Goal: Task Accomplishment & Management: Manage account settings

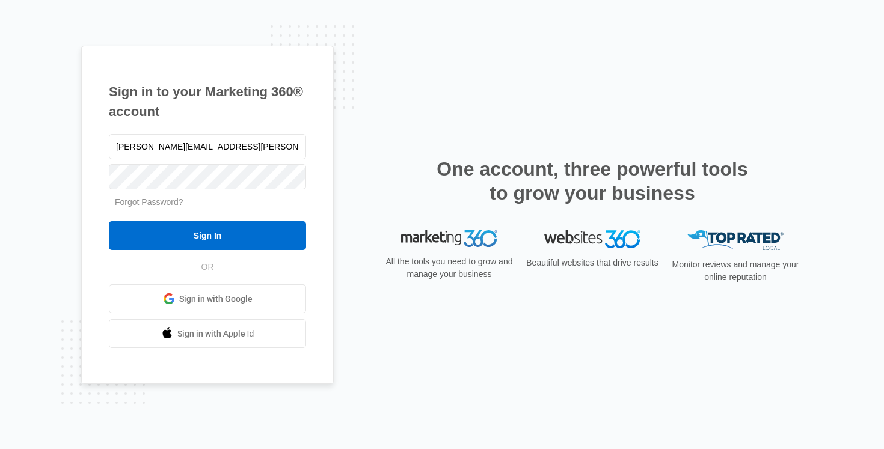
type input "[PERSON_NAME][EMAIL_ADDRESS][PERSON_NAME][DOMAIN_NAME]"
click at [272, 256] on div "[PERSON_NAME][EMAIL_ADDRESS][PERSON_NAME][DOMAIN_NAME] Forgot Password? Sign In…" at bounding box center [207, 240] width 197 height 217
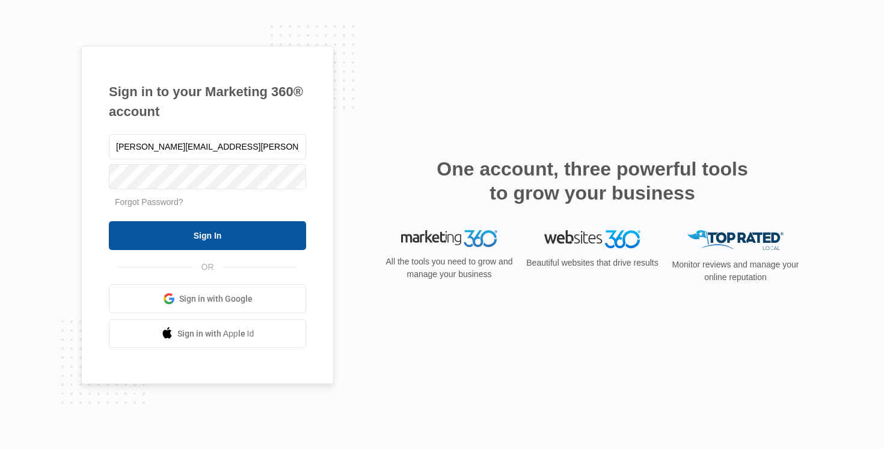
click at [271, 241] on input "Sign In" at bounding box center [207, 235] width 197 height 29
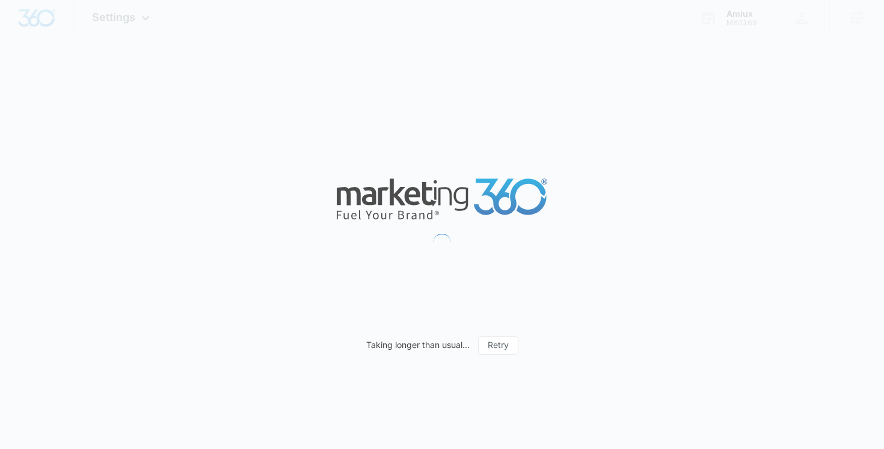
select select "US"
select select "America/New_York"
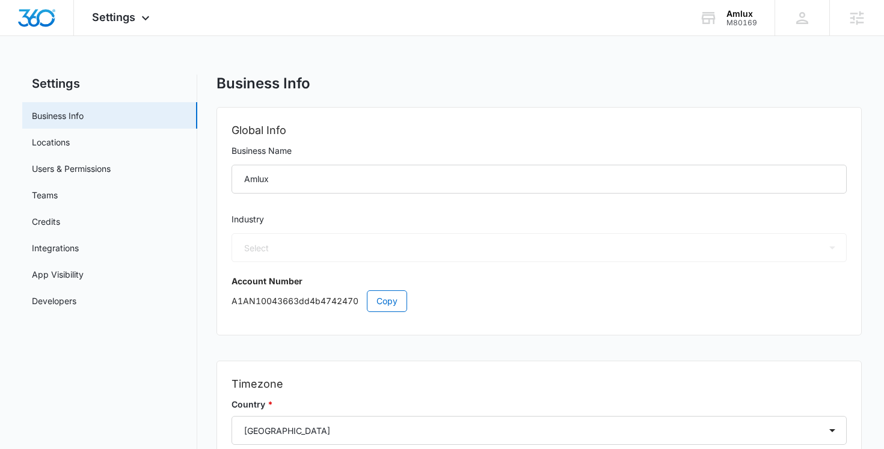
select select "4"
click at [718, 16] on div "Amlux M80169 Your Accounts View All" at bounding box center [727, 17] width 93 height 35
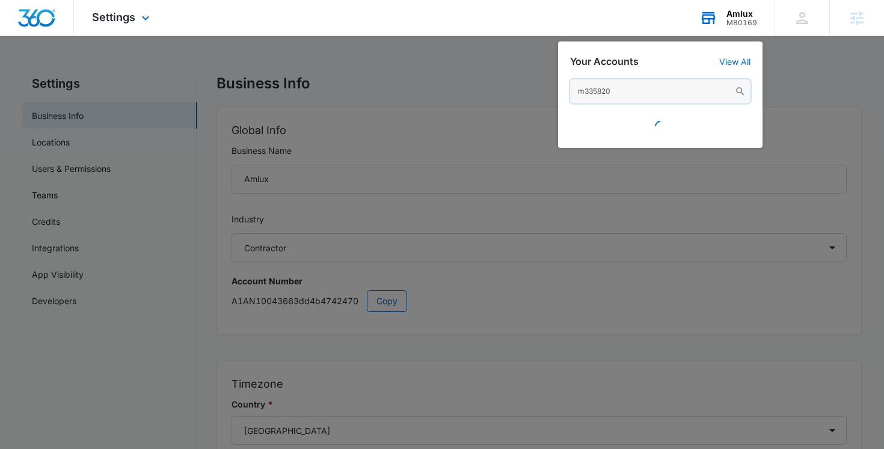
type input "m335820"
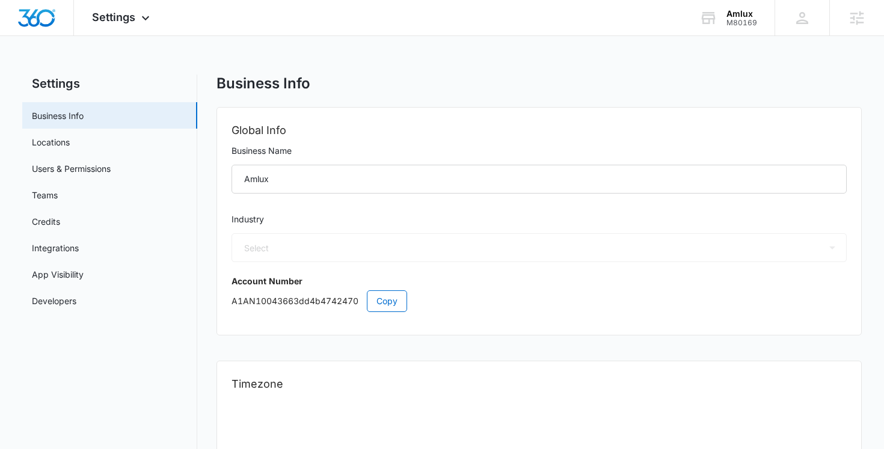
select select "4"
select select "US"
select select "America/New_York"
click at [729, 28] on div "Amlux M80169 Your Accounts View All" at bounding box center [727, 17] width 93 height 35
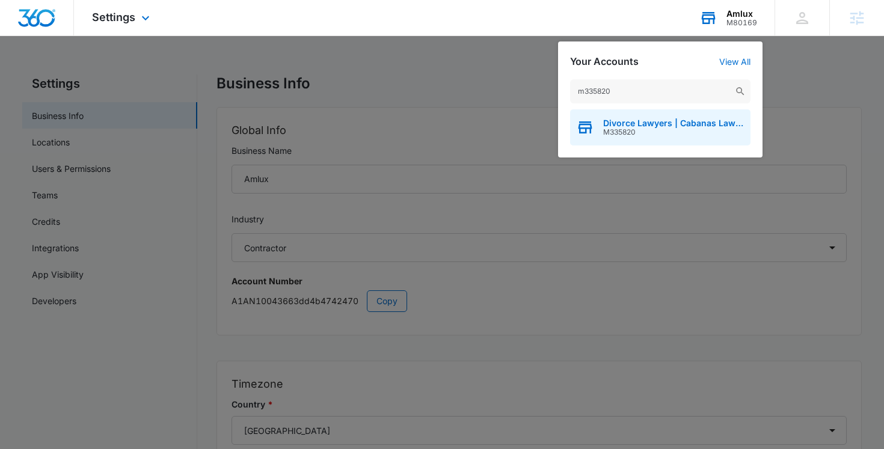
type input "m335820"
click at [622, 123] on span "Divorce Lawyers | Cabanas Law Firm" at bounding box center [673, 123] width 141 height 10
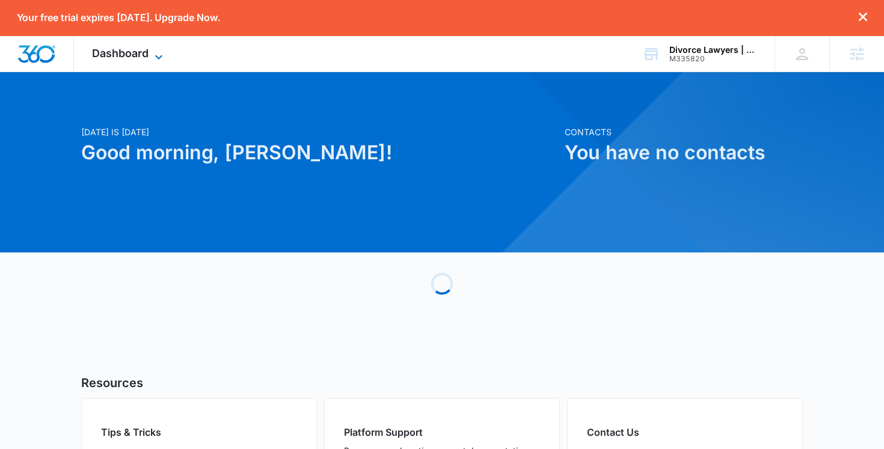
click at [152, 58] on icon at bounding box center [159, 57] width 14 height 14
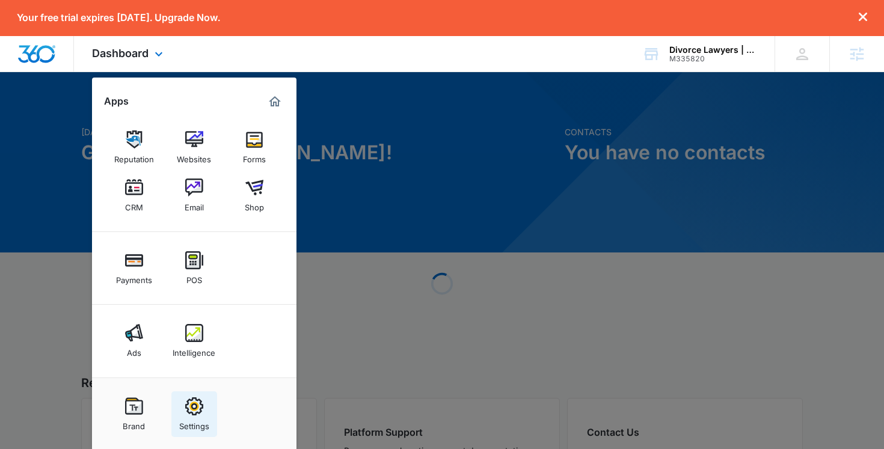
click at [179, 394] on link "Settings" at bounding box center [194, 415] width 46 height 46
select select "30"
select select "US"
select select "America/New_York"
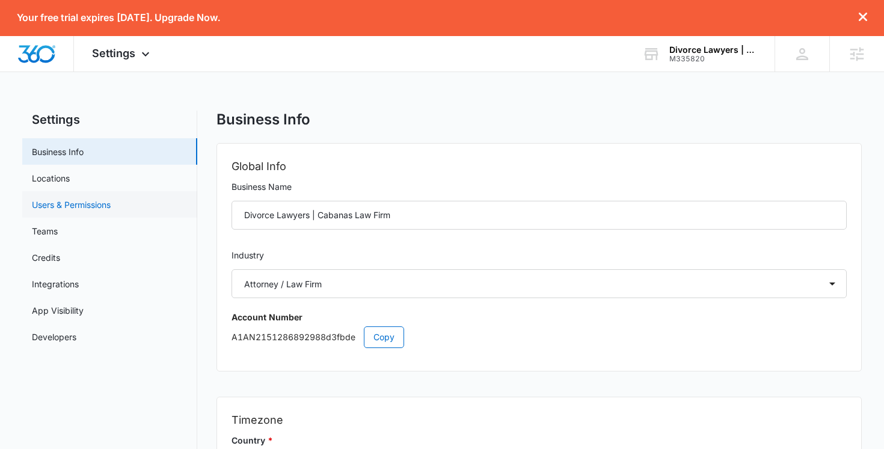
click at [111, 211] on link "Users & Permissions" at bounding box center [71, 204] width 79 height 13
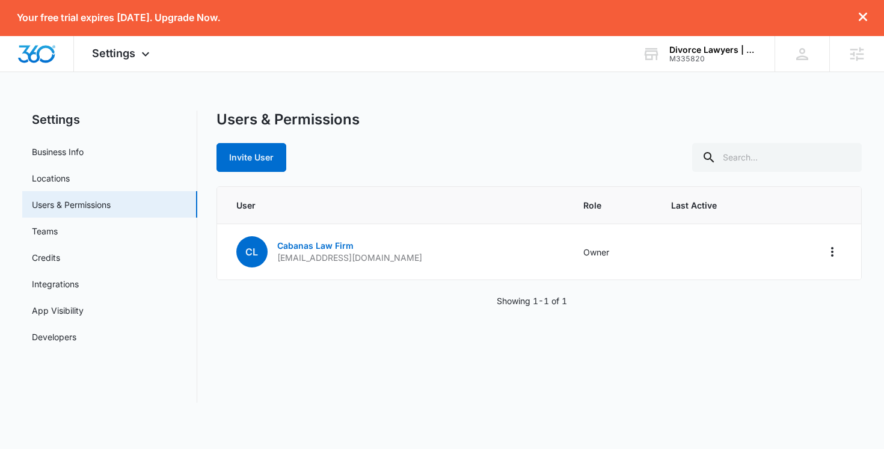
click at [428, 147] on div "Invite User" at bounding box center [540, 157] width 646 height 29
click at [143, 57] on icon at bounding box center [145, 57] width 14 height 14
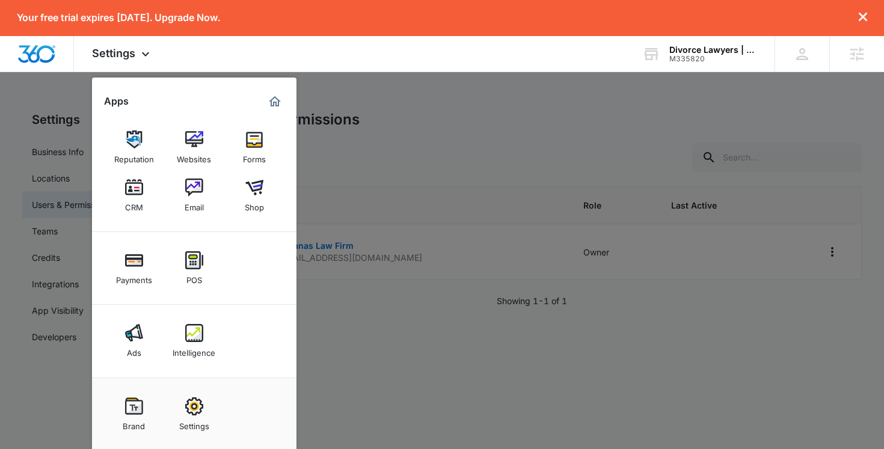
click at [307, 76] on div at bounding box center [442, 224] width 884 height 449
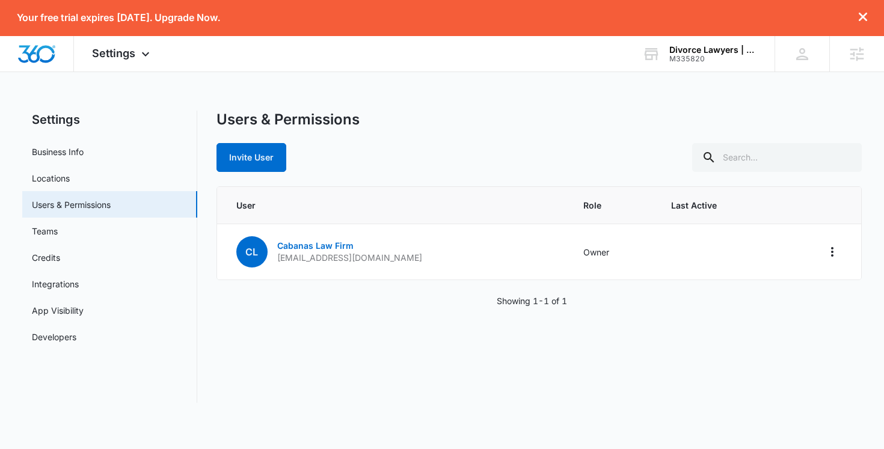
click at [85, 133] on nav "Settings Business Info Locations Users & Permissions Teams Credits Integrations…" at bounding box center [109, 257] width 175 height 292
click at [85, 136] on nav "Settings Business Info Locations Users & Permissions Teams Credits Integrations…" at bounding box center [109, 257] width 175 height 292
click at [84, 156] on link "Business Info" at bounding box center [58, 152] width 52 height 13
select select "30"
select select "US"
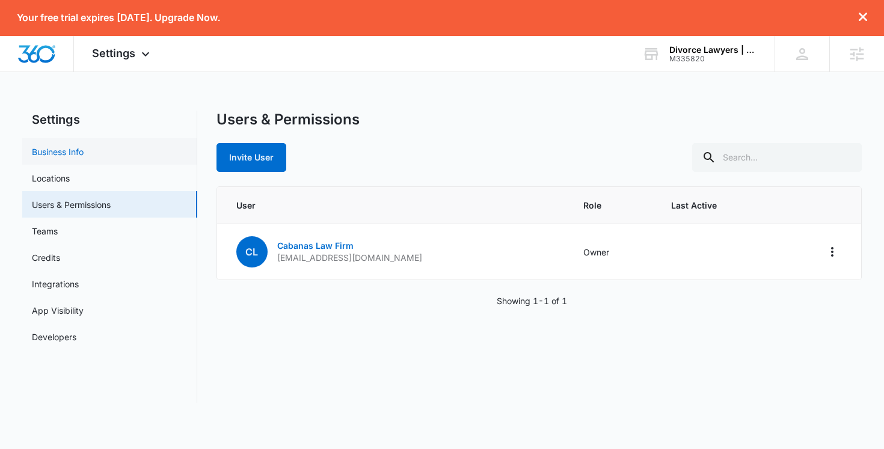
select select "America/New_York"
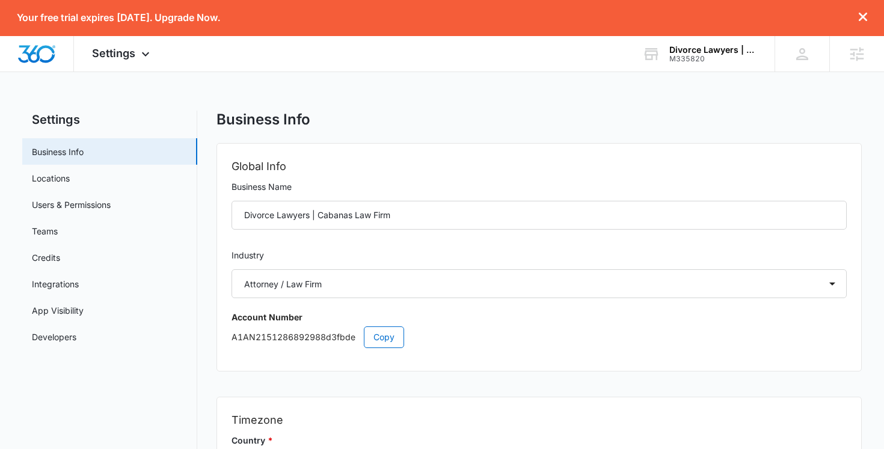
click at [384, 322] on div "Account Number" at bounding box center [540, 317] width 616 height 13
click at [384, 340] on span "Copy" at bounding box center [383, 337] width 21 height 13
click at [121, 67] on div "Settings Apps Reputation Websites Forms CRM Email Shop Payments POS Ads Intelli…" at bounding box center [122, 53] width 97 height 35
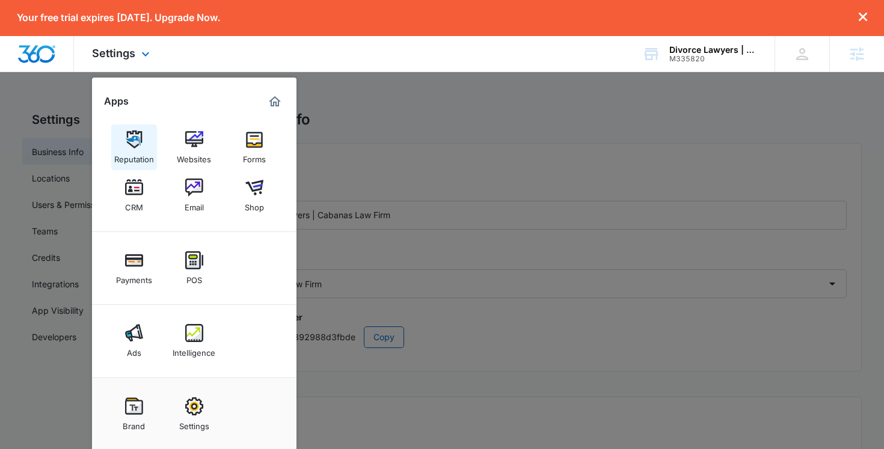
click at [139, 144] on img at bounding box center [134, 140] width 18 height 18
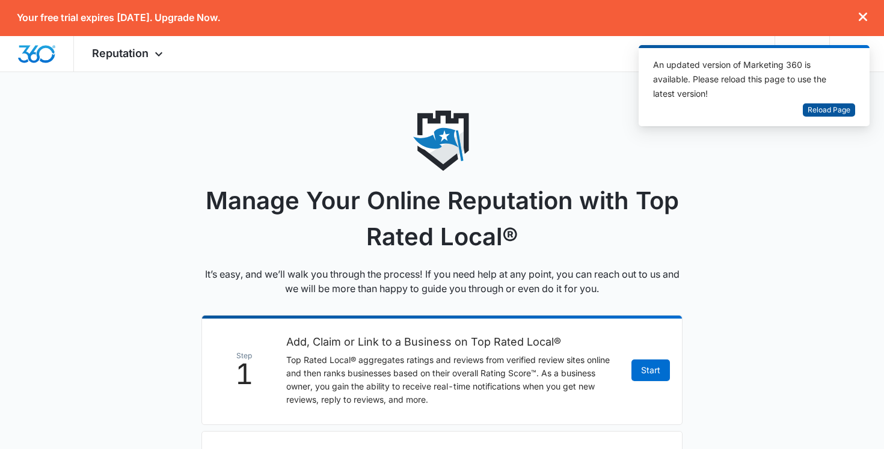
click at [814, 108] on span "Reload Page" at bounding box center [829, 110] width 43 height 11
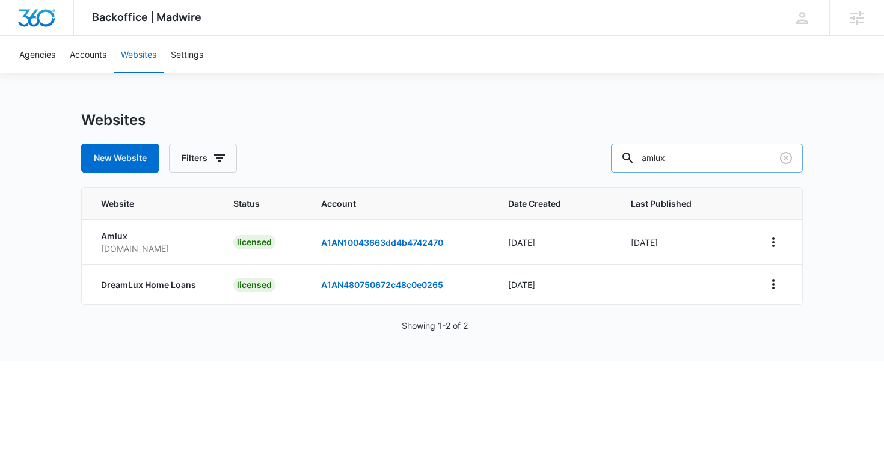
click at [740, 155] on input "amlux" at bounding box center [707, 158] width 192 height 29
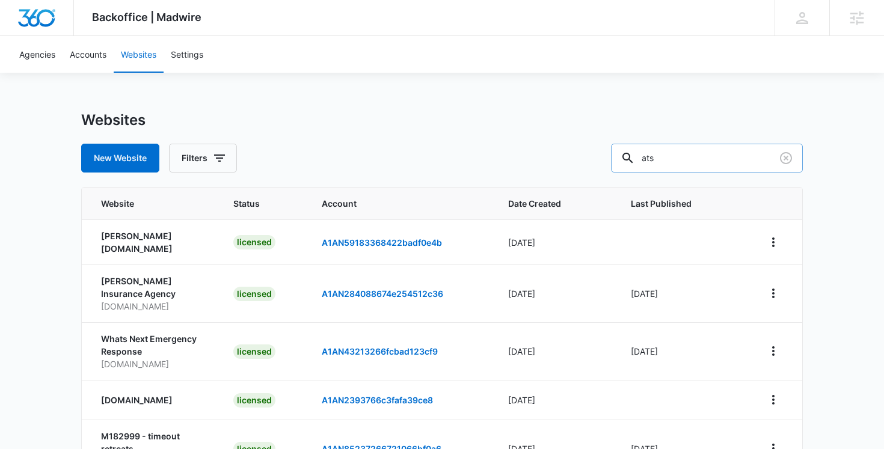
click at [726, 168] on input "ats" at bounding box center [707, 158] width 192 height 29
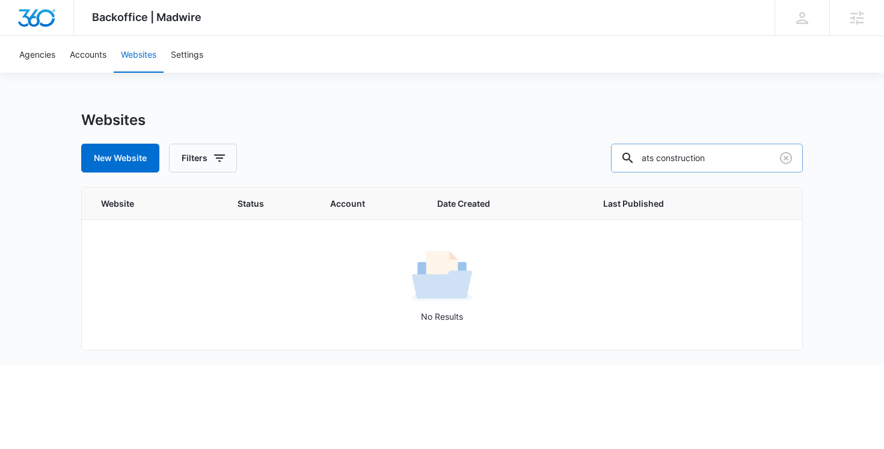
click at [752, 161] on input "ats construction" at bounding box center [707, 158] width 192 height 29
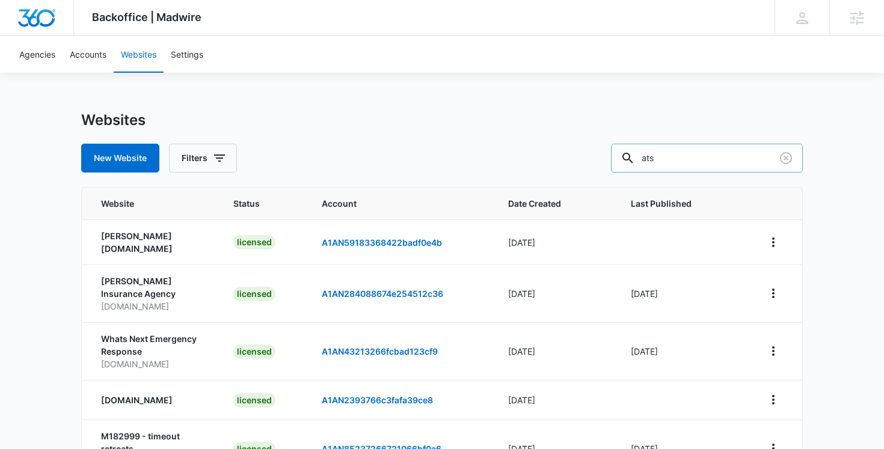
click at [713, 170] on input "ats" at bounding box center [707, 158] width 192 height 29
paste input "C1335"
type input "C1335"
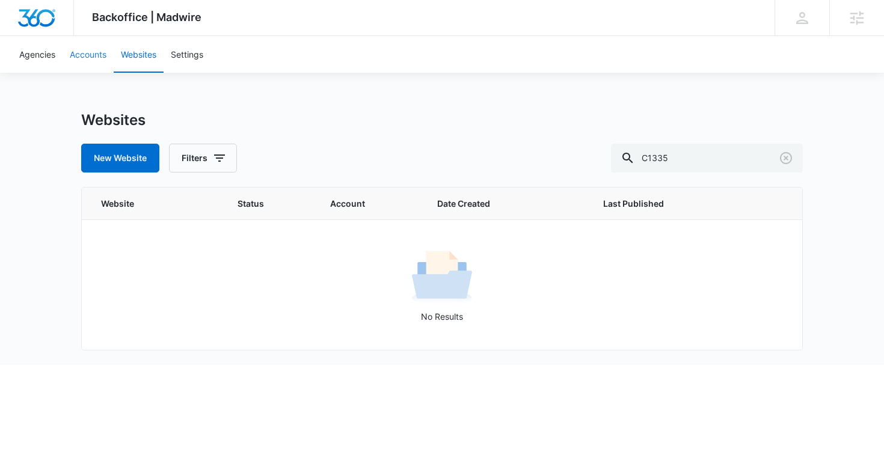
click at [91, 58] on link "Accounts" at bounding box center [88, 54] width 51 height 37
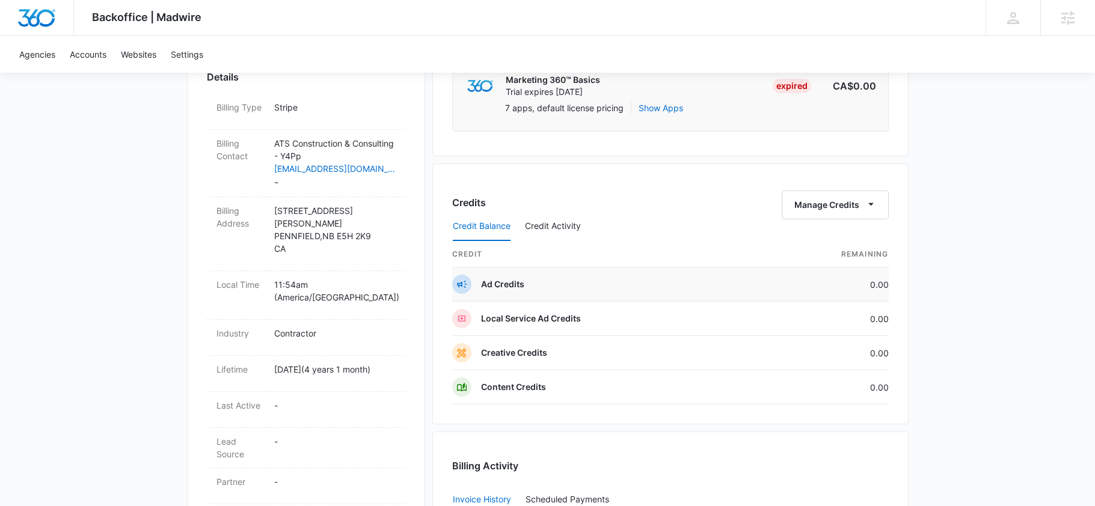
scroll to position [314, 0]
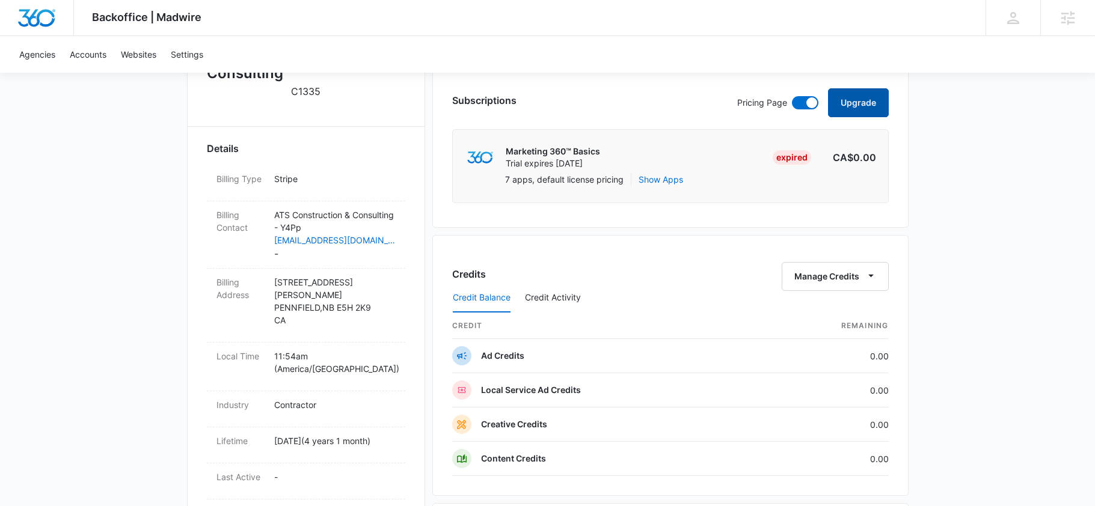
click at [870, 103] on button "Upgrade" at bounding box center [858, 102] width 61 height 29
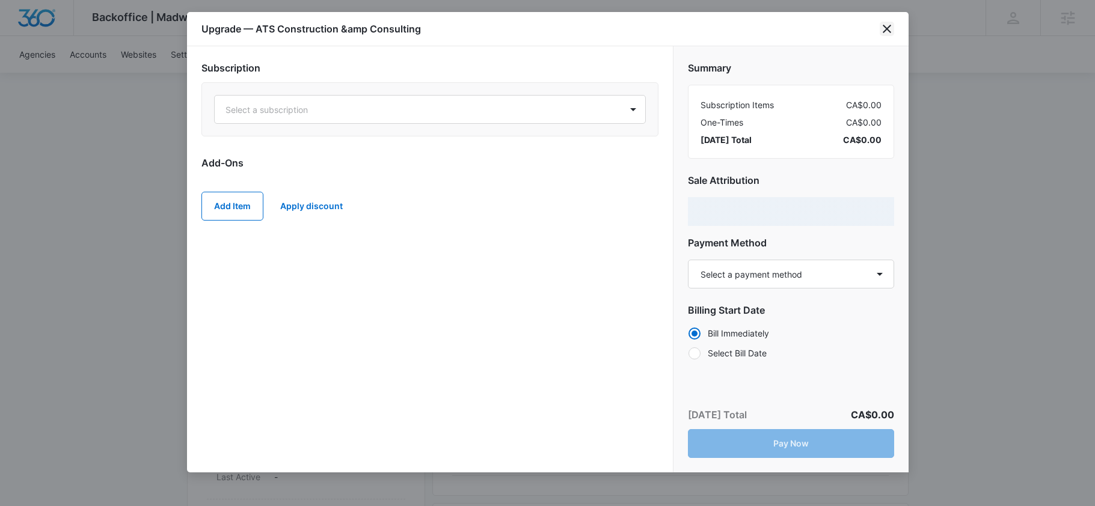
click at [890, 29] on icon "close" at bounding box center [887, 29] width 14 height 14
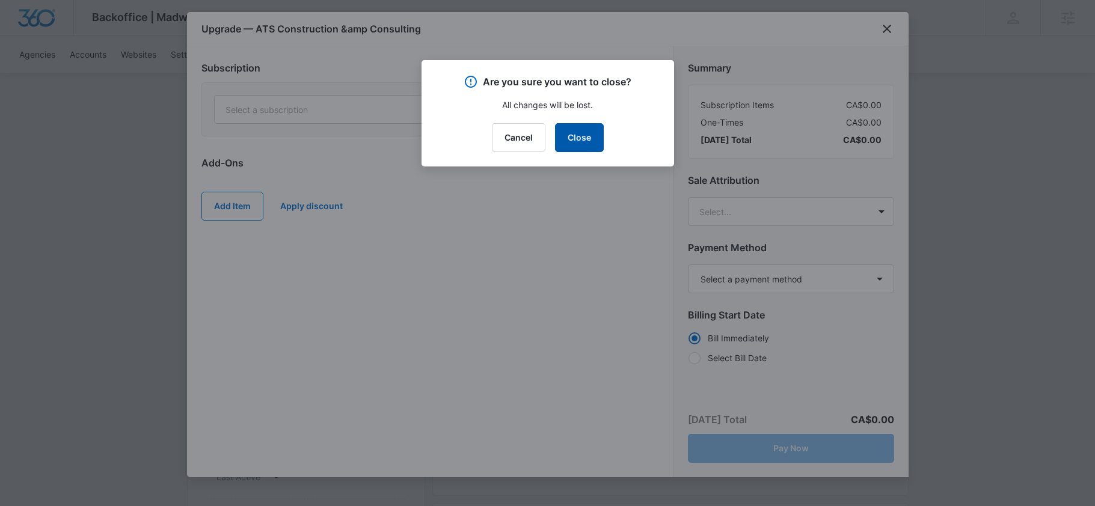
click at [568, 138] on button "Close" at bounding box center [579, 137] width 49 height 29
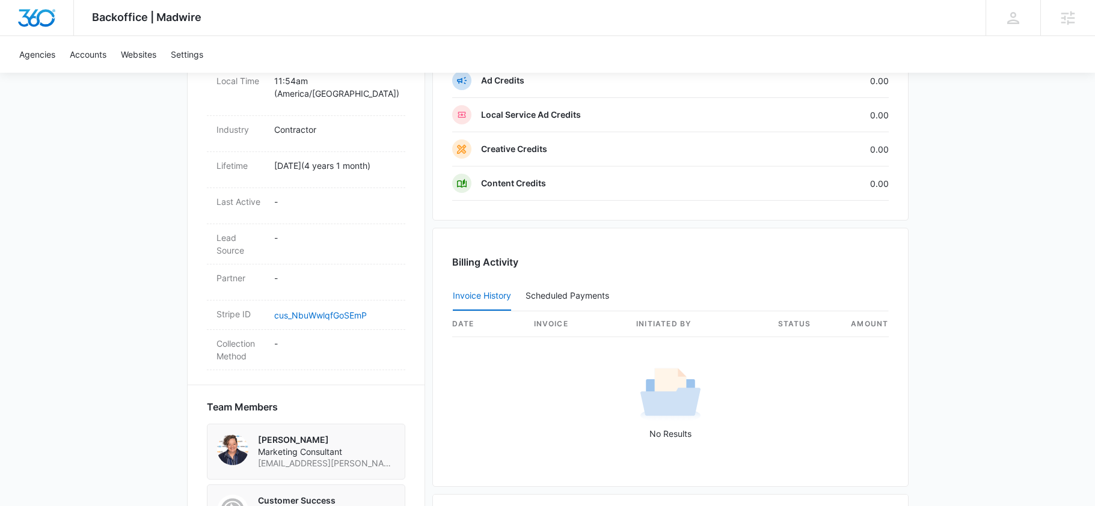
scroll to position [13, 0]
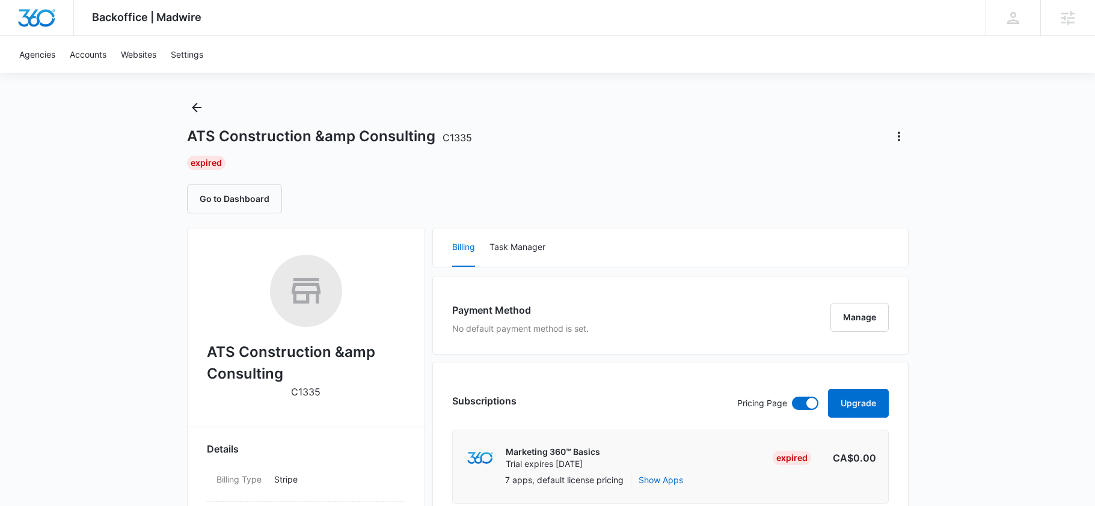
click at [762, 315] on div "Payment Method No default payment method is set. Manage" at bounding box center [670, 315] width 476 height 79
click at [838, 317] on button "Manage" at bounding box center [860, 317] width 58 height 29
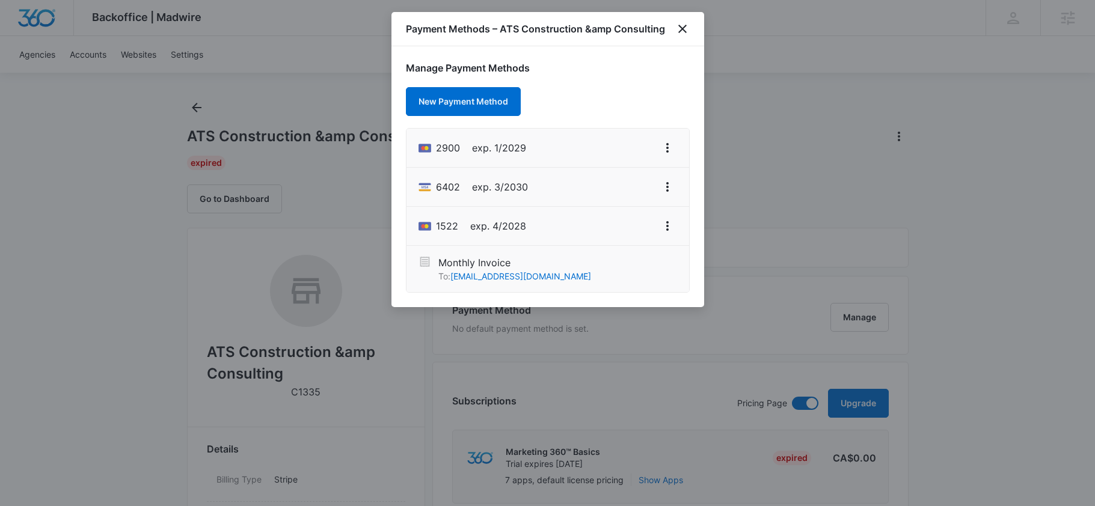
click at [686, 43] on div "Payment Methods – ATS Construction &amp Consulting" at bounding box center [548, 29] width 313 height 34
click at [684, 28] on icon "close" at bounding box center [682, 29] width 14 height 14
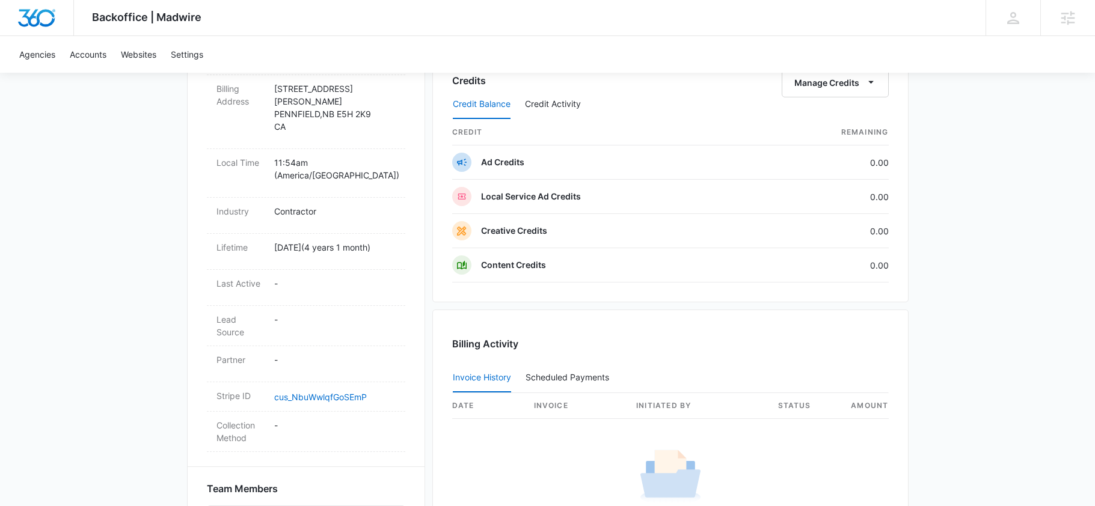
scroll to position [819, 0]
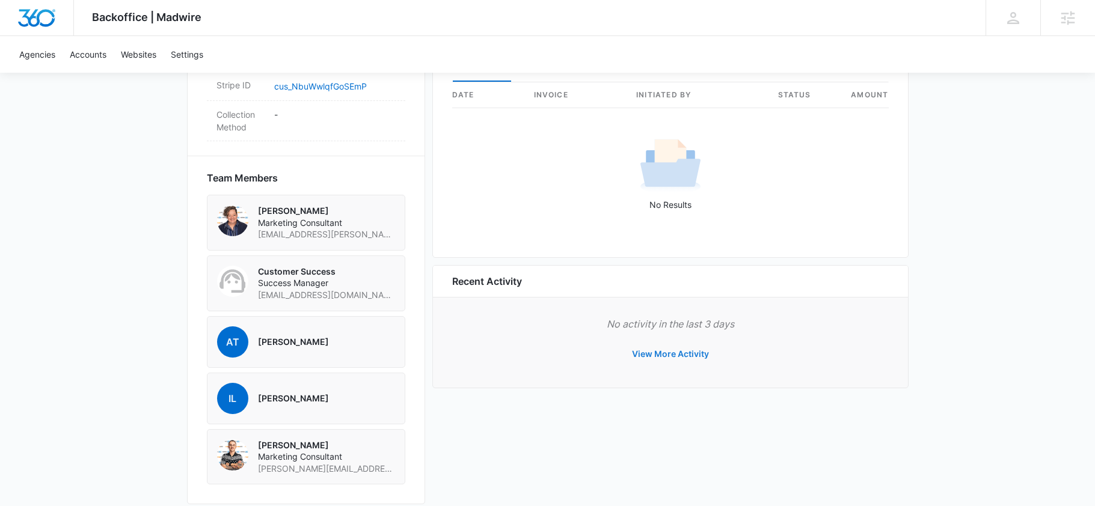
click at [630, 355] on button "View More Activity" at bounding box center [670, 354] width 101 height 29
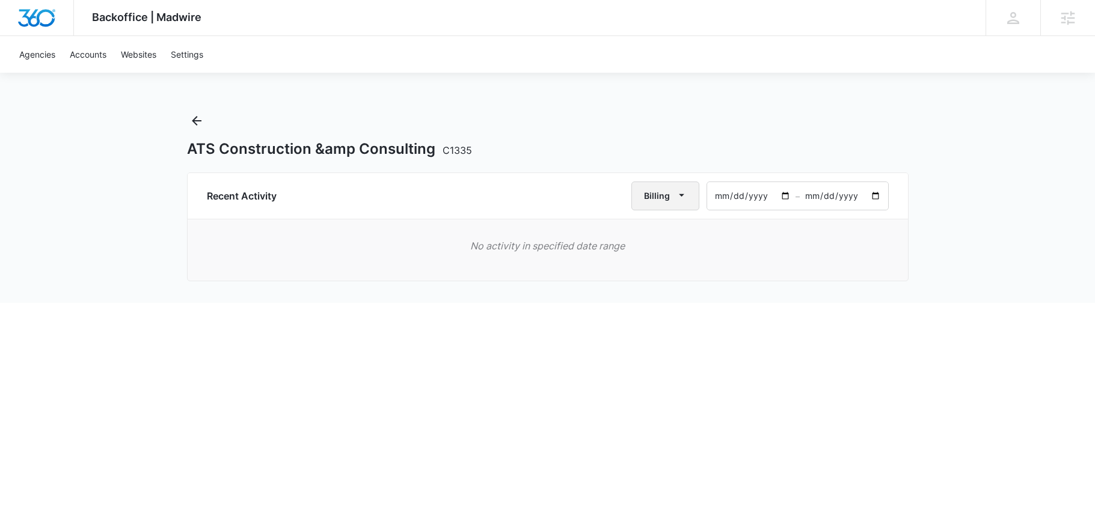
click at [687, 198] on icon "button" at bounding box center [681, 195] width 13 height 13
click at [561, 133] on div "ATS Construction &amp Consulting C1335" at bounding box center [548, 134] width 722 height 47
click at [189, 124] on icon "Back" at bounding box center [196, 121] width 14 height 14
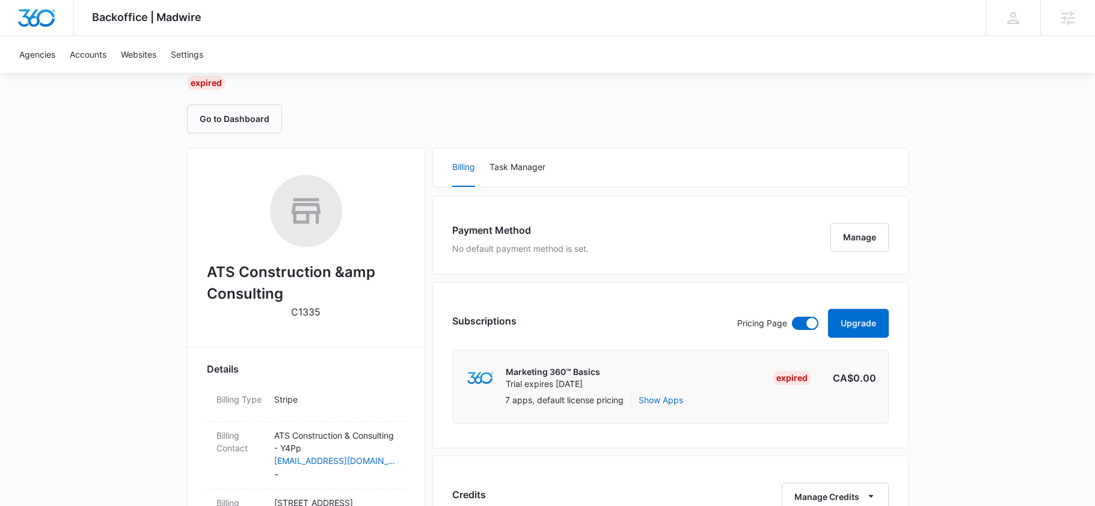
scroll to position [96, 0]
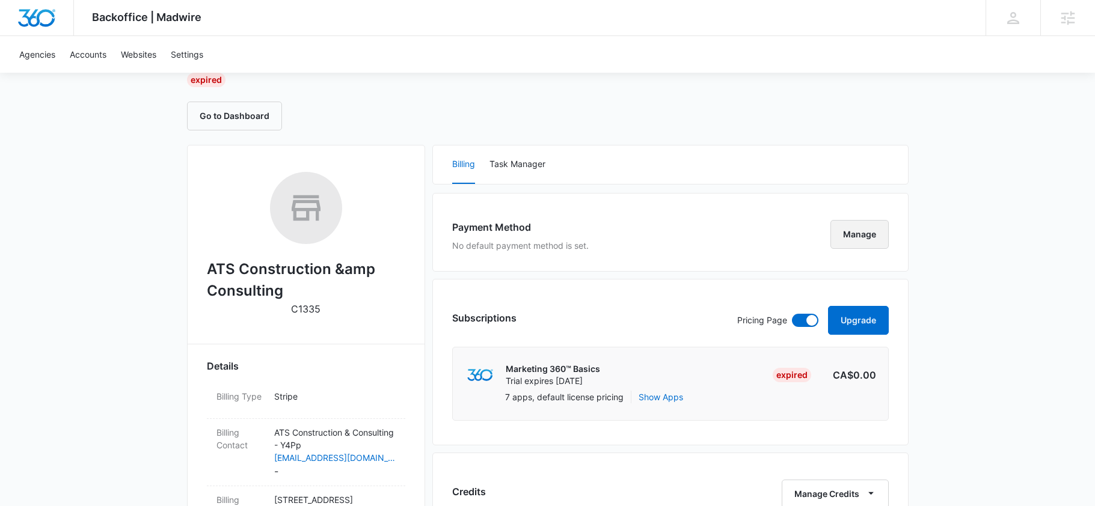
click at [851, 241] on button "Manage" at bounding box center [860, 234] width 58 height 29
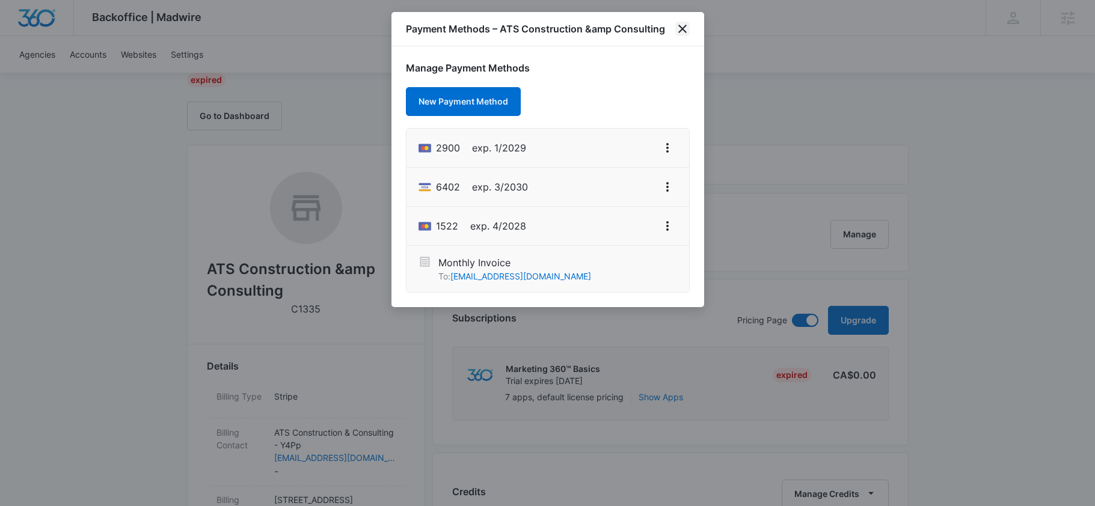
click at [678, 29] on icon "close" at bounding box center [682, 29] width 14 height 14
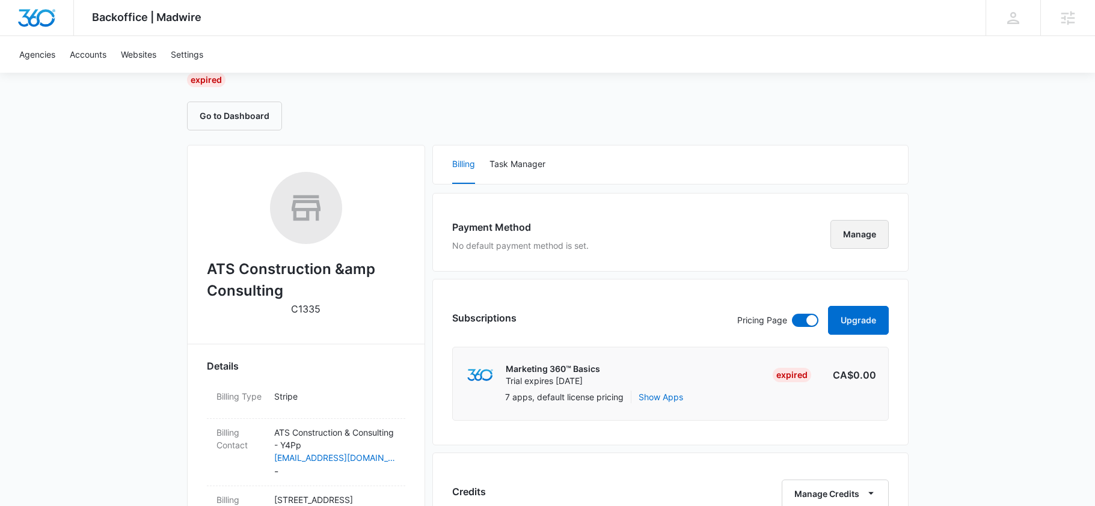
scroll to position [0, 0]
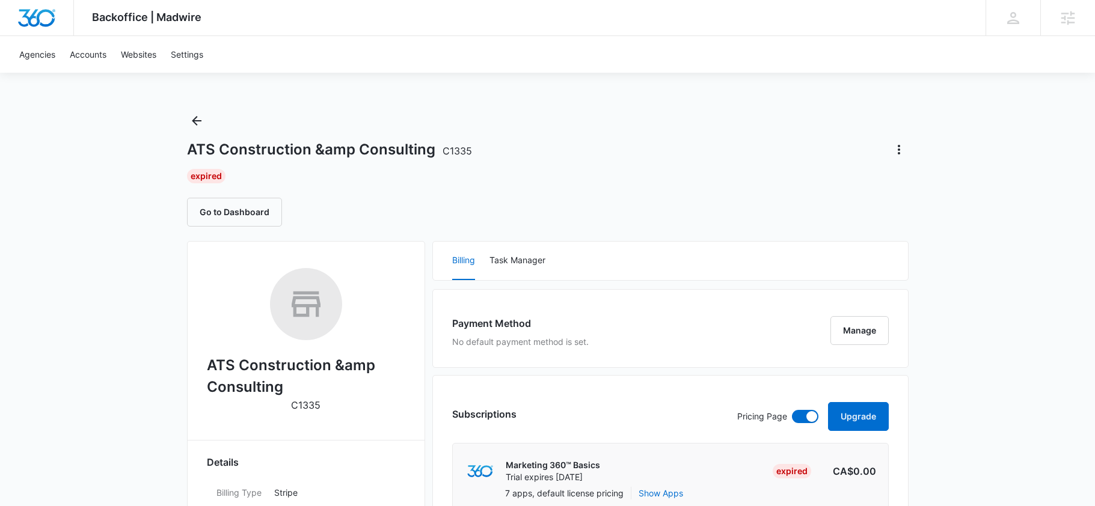
click at [900, 160] on div "ATS Construction &amp Consulting C1335 Expired Go to Dashboard" at bounding box center [548, 168] width 722 height 115
click at [900, 159] on button "Actions" at bounding box center [898, 149] width 19 height 19
click at [908, 198] on div "Update Status" at bounding box center [933, 201] width 59 height 8
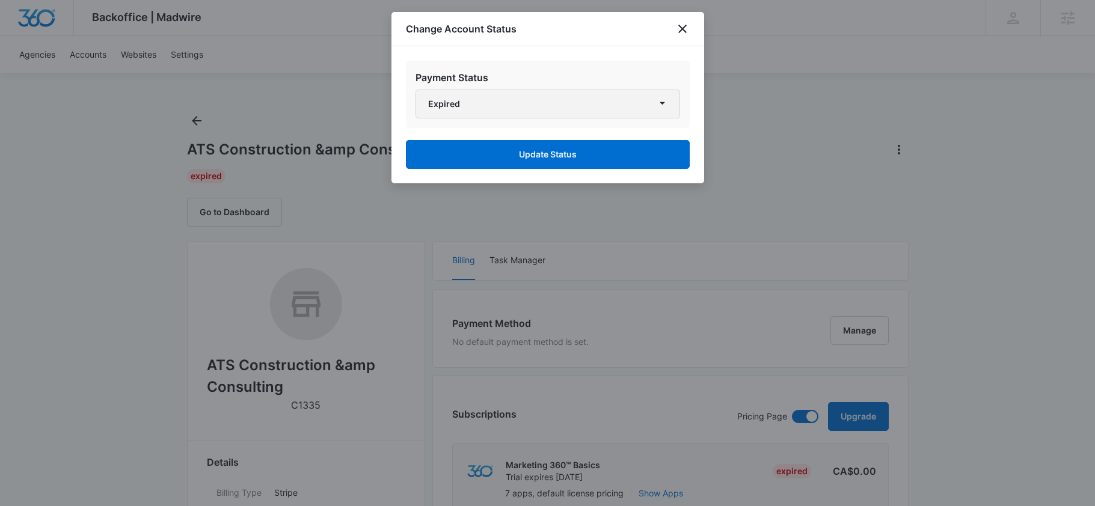
click at [643, 102] on button "Expired" at bounding box center [548, 104] width 265 height 29
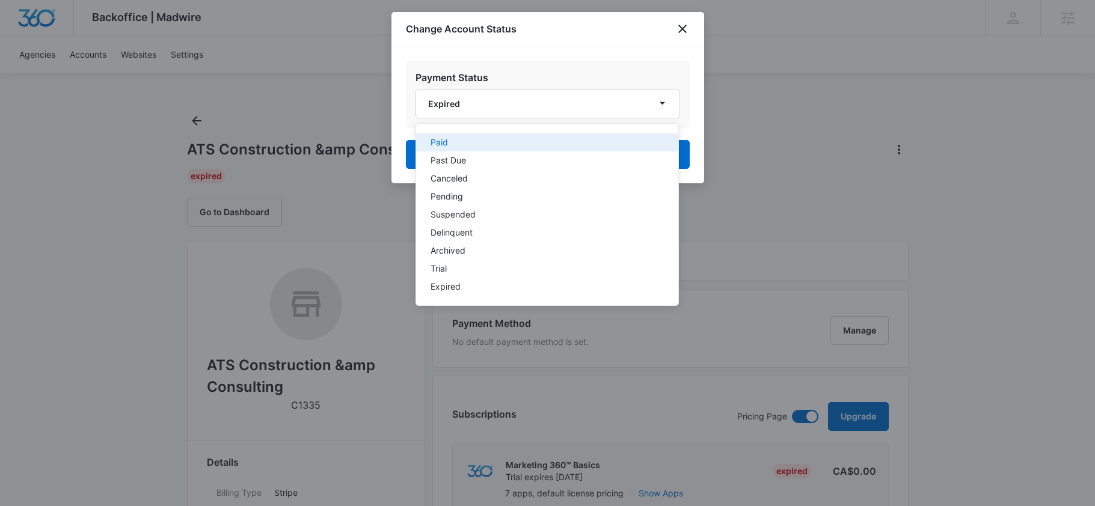
click at [548, 145] on div "Paid" at bounding box center [540, 142] width 219 height 8
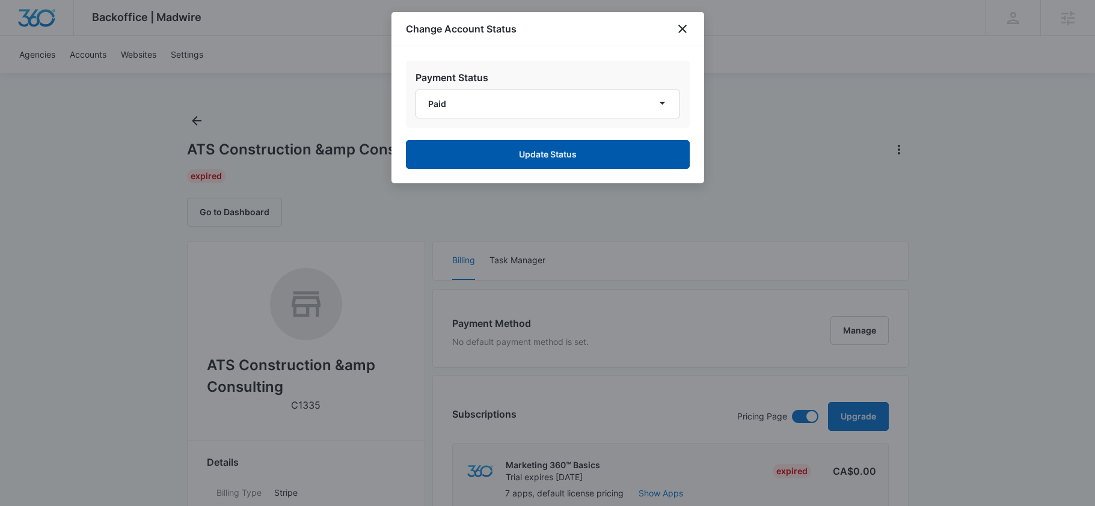
click at [506, 154] on button "Update Status" at bounding box center [548, 154] width 284 height 29
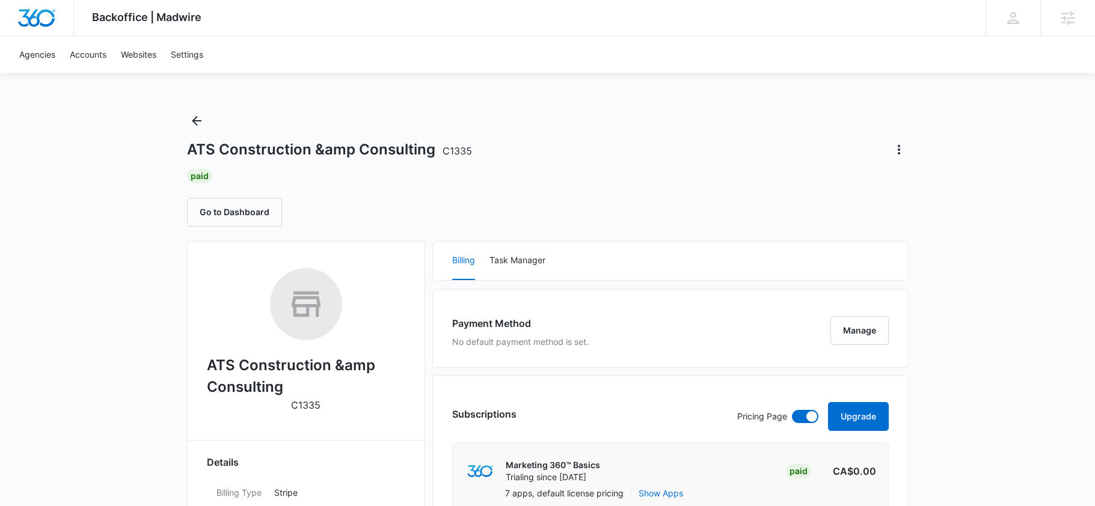
click at [444, 203] on div "Go to Dashboard" at bounding box center [548, 212] width 722 height 29
click at [455, 187] on div "ATS Construction &amp Consulting C1335 Paid Go to Dashboard" at bounding box center [548, 168] width 722 height 115
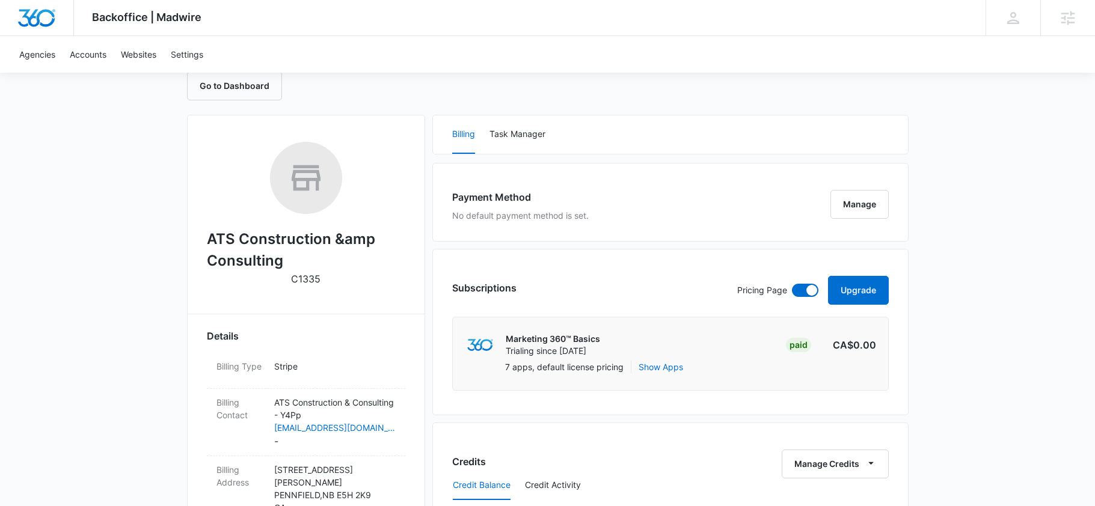
scroll to position [126, 0]
click at [863, 289] on button "Upgrade" at bounding box center [858, 291] width 61 height 29
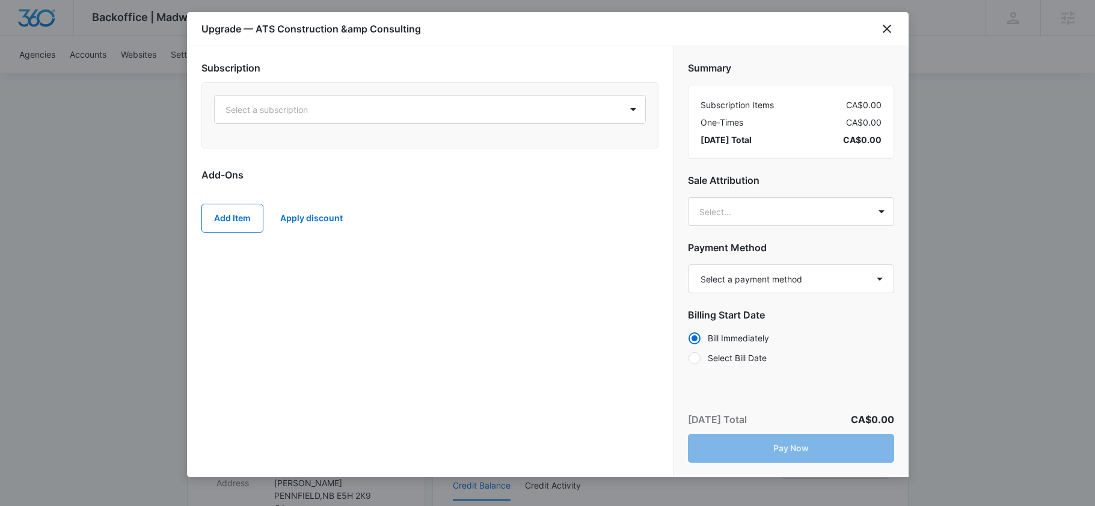
radio input "true"
click at [385, 116] on div at bounding box center [416, 109] width 380 height 15
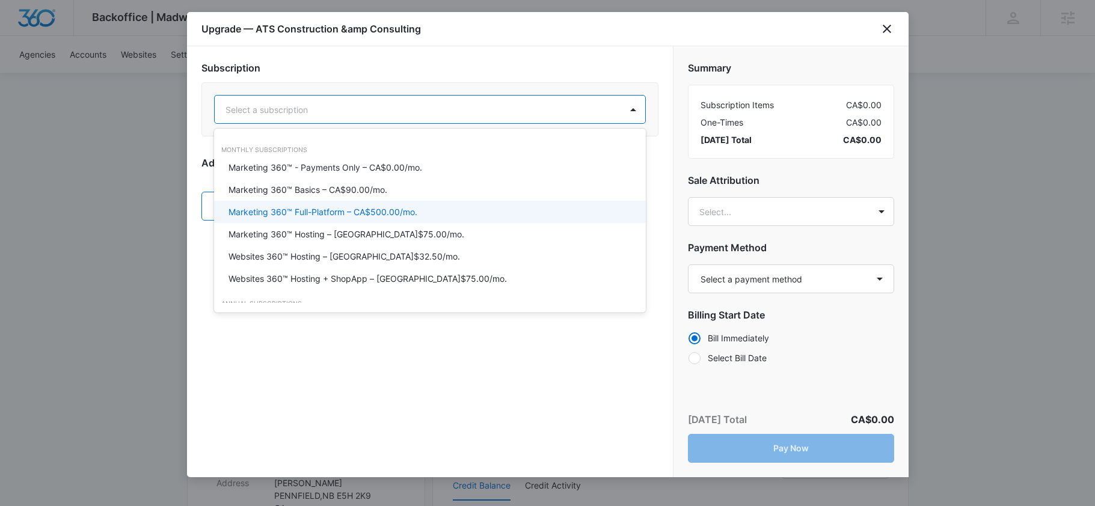
scroll to position [7, 0]
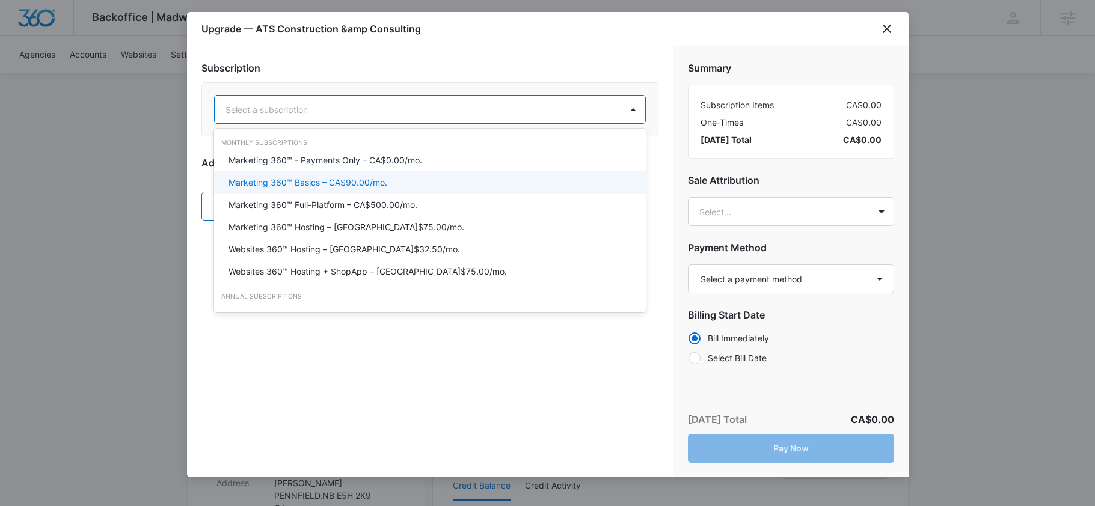
click at [401, 186] on div "Marketing 360™ Basics – CA$90.00/mo." at bounding box center [429, 182] width 401 height 13
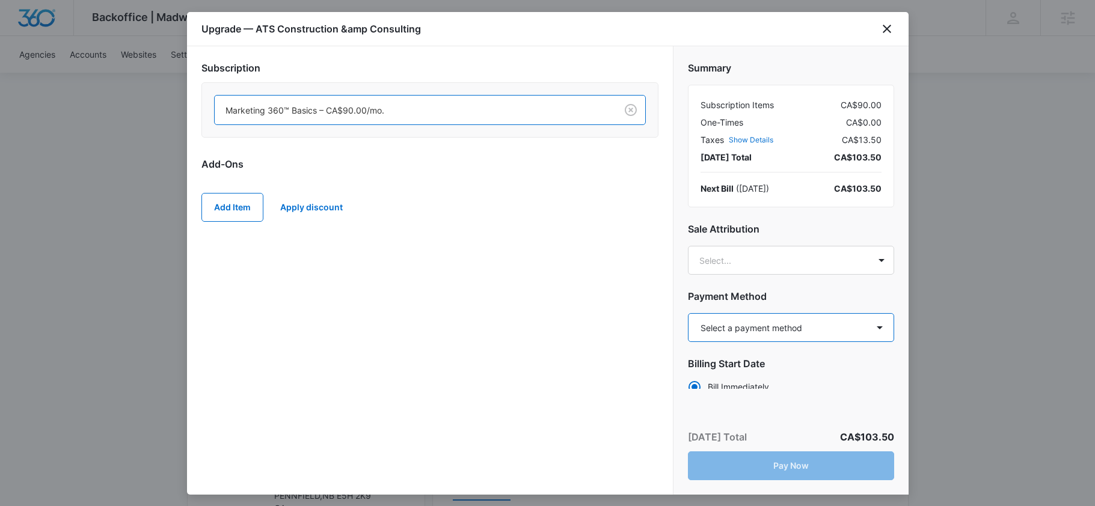
click at [788, 322] on select "Select a payment method Mastercard ending in 2900 Visa ending in 6402 Mastercar…" at bounding box center [791, 327] width 206 height 29
select select "pm_1RttxKH0inx9gx8rtwdP2m5P"
click at [688, 313] on select "Select a payment method Mastercard ending in 2900 Visa ending in 6402 Mastercar…" at bounding box center [791, 327] width 206 height 29
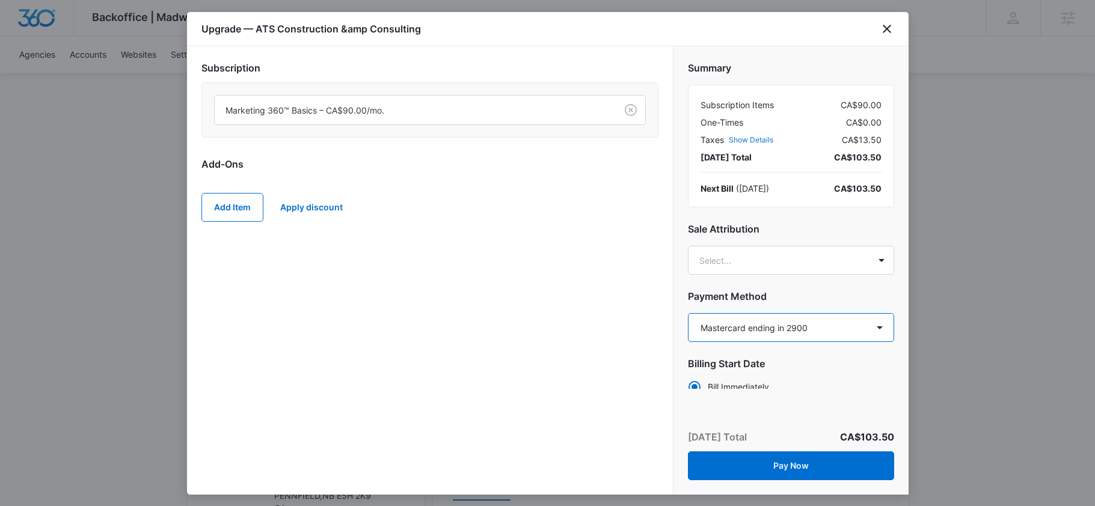
scroll to position [31, 0]
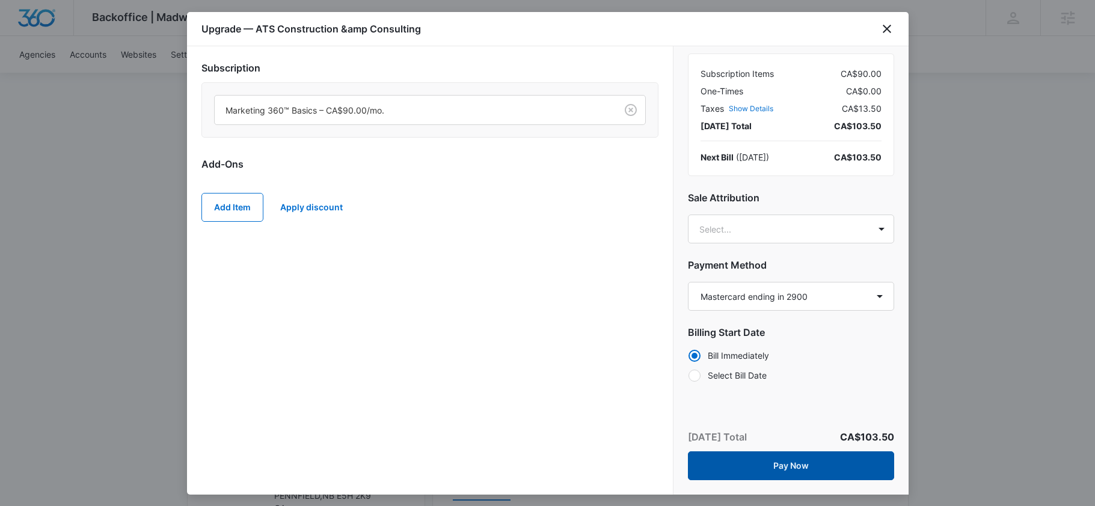
click at [784, 468] on button "Pay Now" at bounding box center [791, 466] width 206 height 29
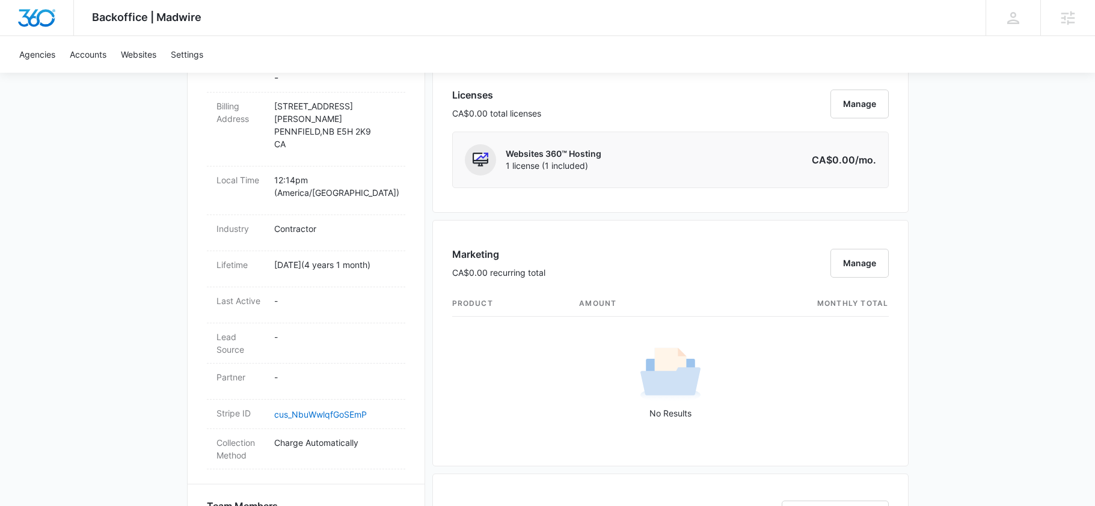
scroll to position [0, 0]
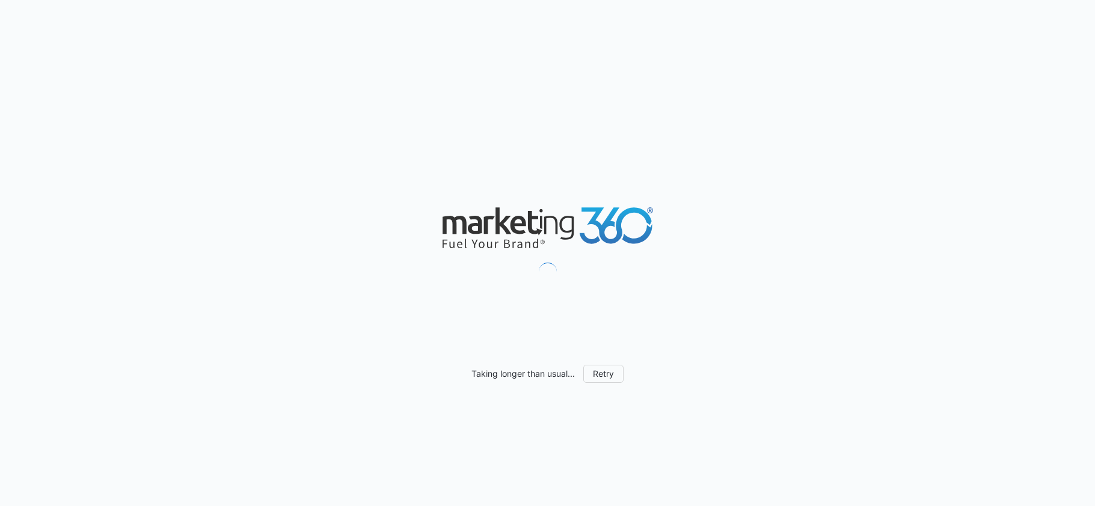
click at [414, 193] on div "Taking longer than usual... Retry" at bounding box center [547, 253] width 1095 height 506
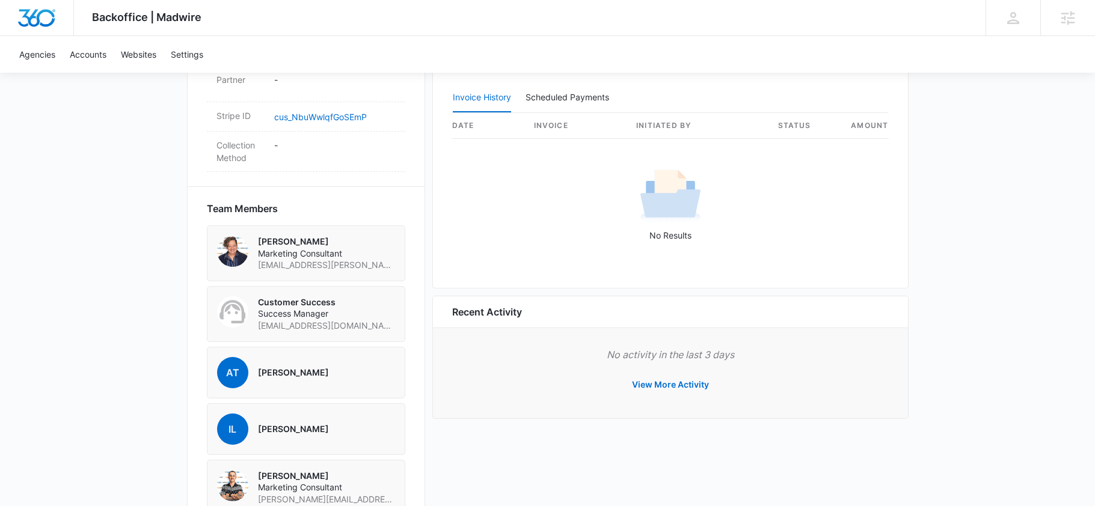
scroll to position [819, 0]
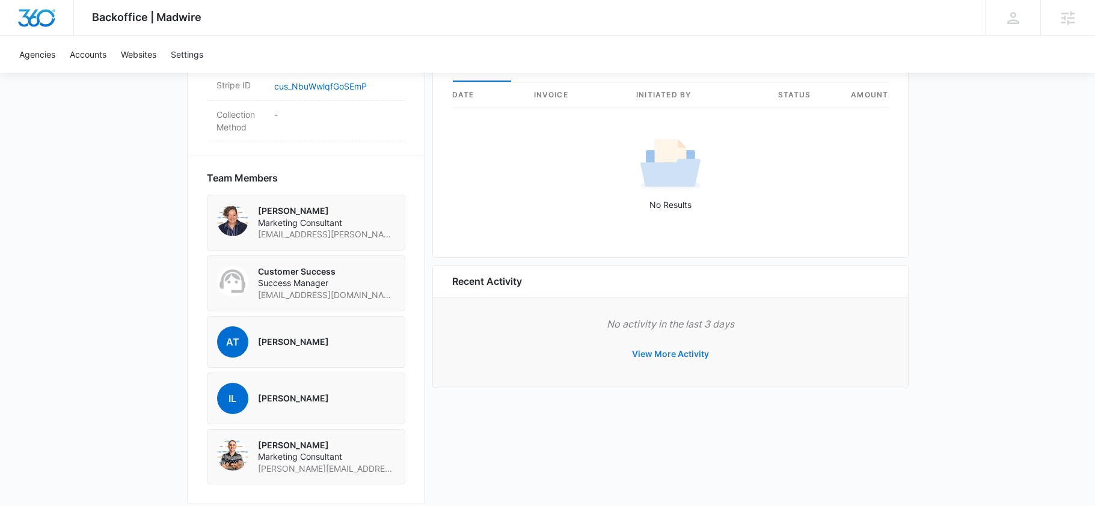
click at [651, 357] on button "View More Activity" at bounding box center [670, 354] width 101 height 29
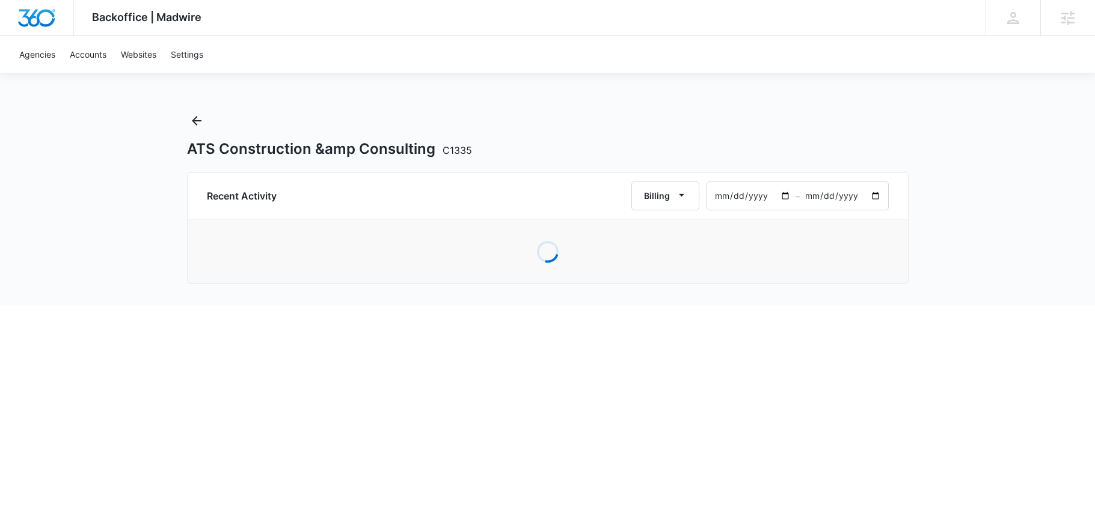
click at [749, 197] on input "2025-06-12" at bounding box center [751, 196] width 88 height 28
click at [784, 200] on input "2025-06-12" at bounding box center [751, 196] width 88 height 28
type input "2025-01-02"
click at [633, 127] on div "ATS Construction &amp Consulting C1335" at bounding box center [548, 134] width 722 height 47
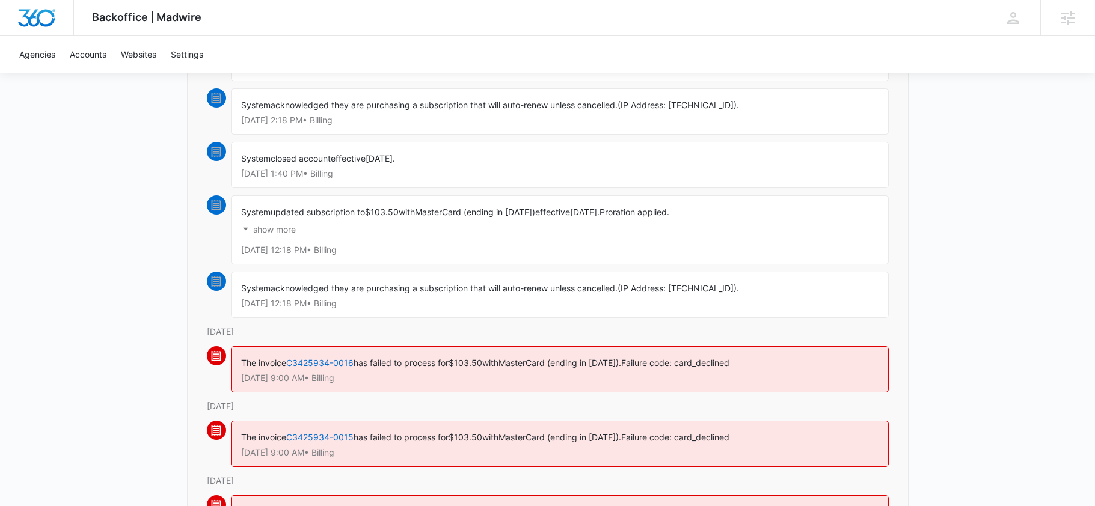
scroll to position [349, 0]
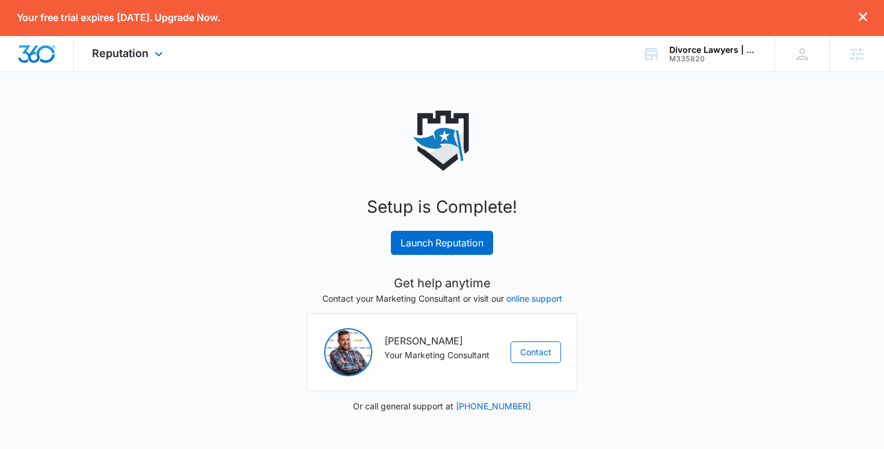
click at [167, 57] on div "Reputation Apps Reputation Websites Forms CRM Email Shop Payments POS Ads Intel…" at bounding box center [129, 53] width 110 height 35
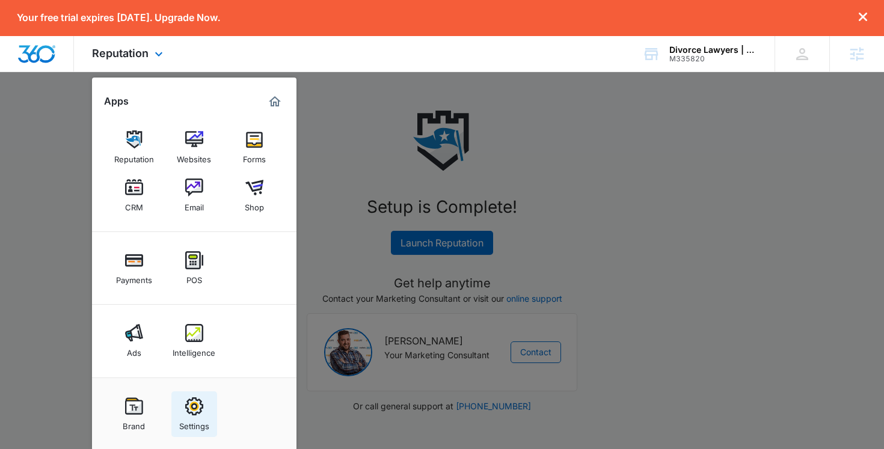
click at [207, 423] on div "Settings" at bounding box center [194, 424] width 30 height 16
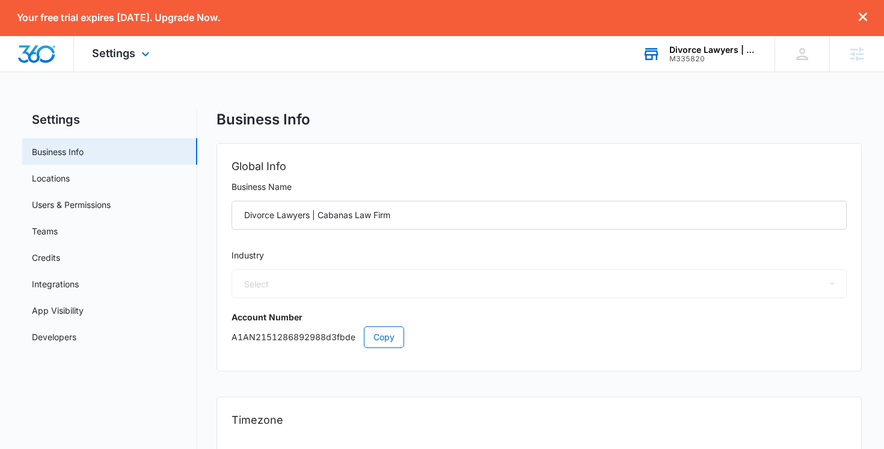
select select "30"
select select "US"
select select "America/New_York"
click at [681, 44] on div "Divorce Lawyers | Cabanas Law Firm M335820 Your Accounts View All" at bounding box center [699, 53] width 150 height 35
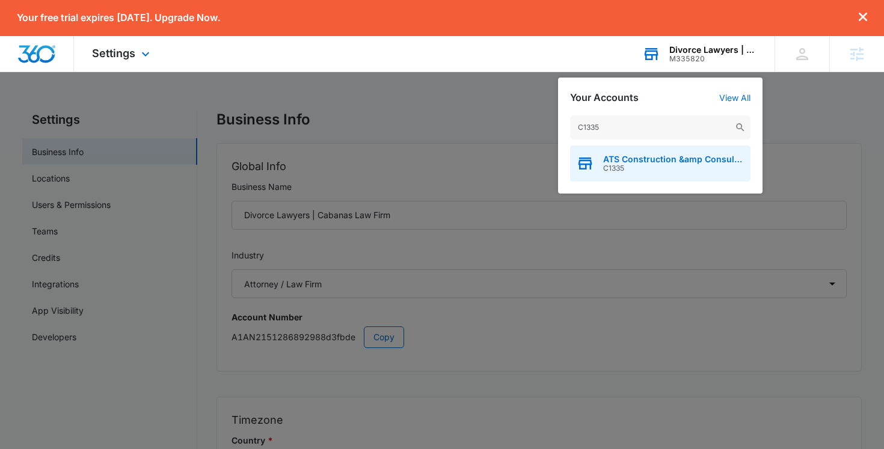
type input "C1335"
click at [643, 164] on span "C1335" at bounding box center [673, 168] width 141 height 8
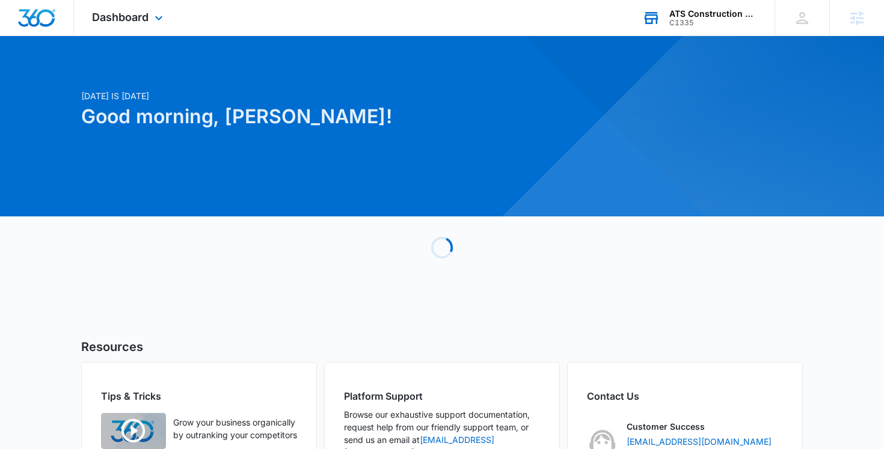
click at [127, 8] on div "Dashboard Apps Reputation Websites Forms CRM Email Social Shop Payments Content…" at bounding box center [129, 17] width 110 height 35
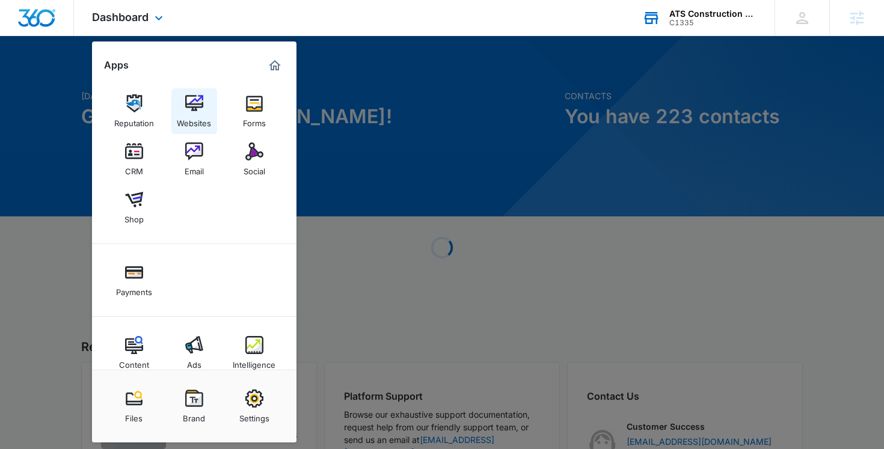
click at [198, 109] on img at bounding box center [194, 103] width 18 height 18
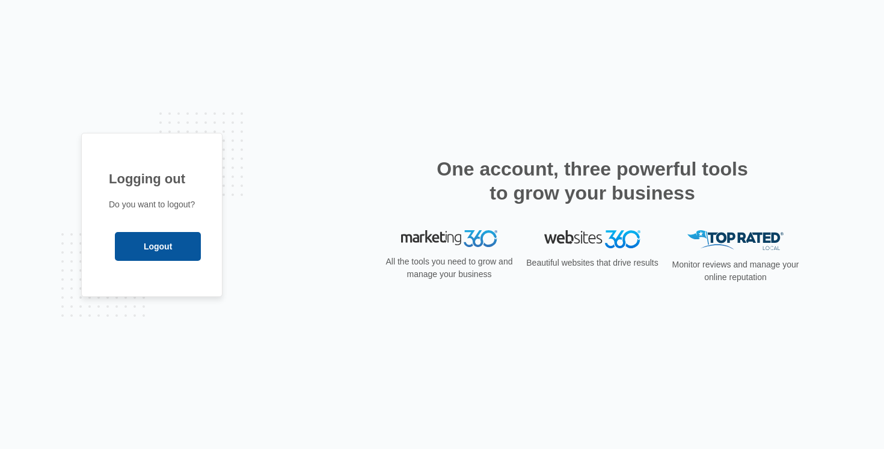
click at [162, 245] on input "Logout" at bounding box center [158, 246] width 86 height 29
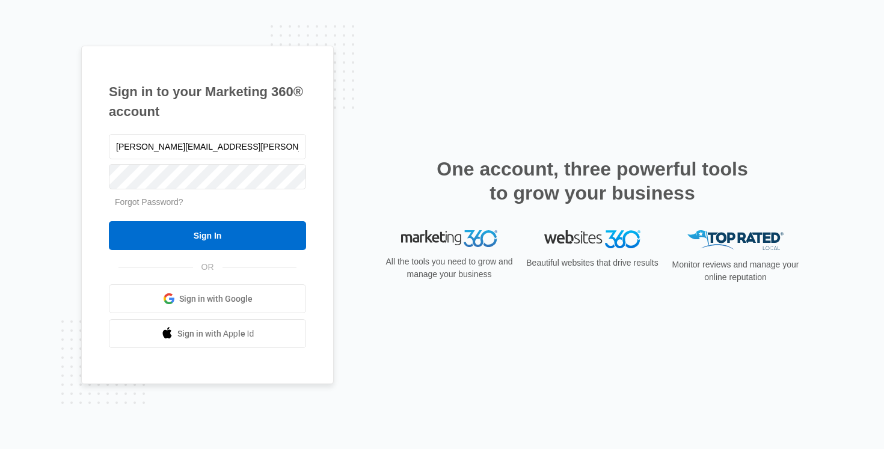
type input "[PERSON_NAME][EMAIL_ADDRESS][PERSON_NAME][DOMAIN_NAME]"
click at [109, 221] on input "Sign In" at bounding box center [207, 235] width 197 height 29
type input "sean.haney@madwire.com"
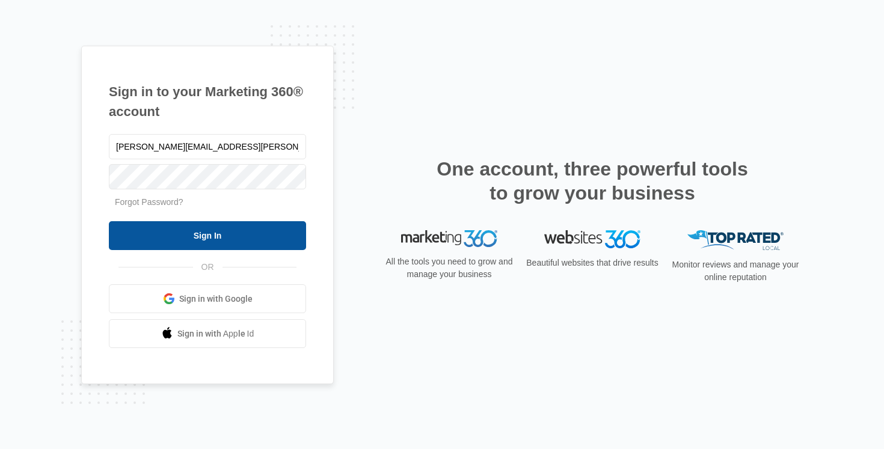
click at [194, 235] on input "Sign In" at bounding box center [207, 235] width 197 height 29
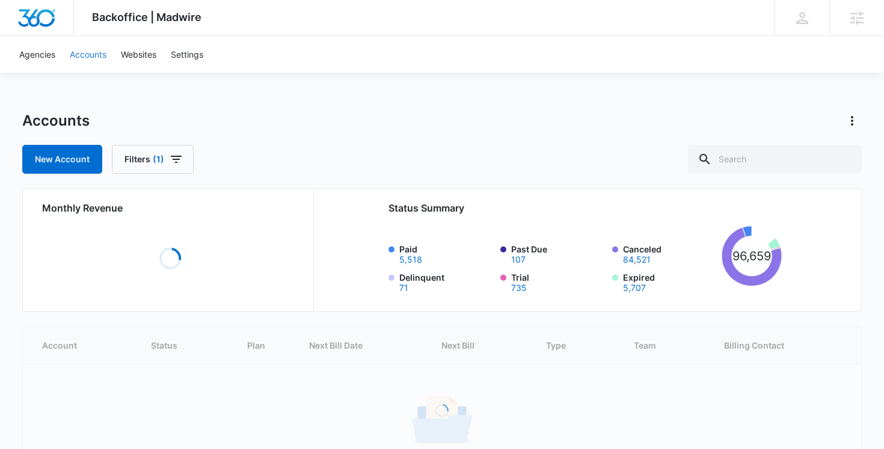
click at [76, 63] on link "Accounts" at bounding box center [88, 54] width 51 height 37
click at [777, 156] on input "text" at bounding box center [775, 159] width 174 height 29
paste input "C1335"
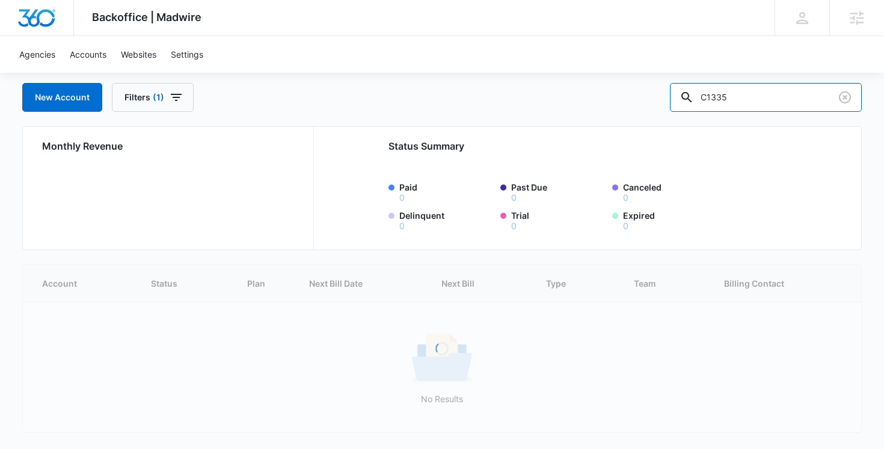
scroll to position [60, 0]
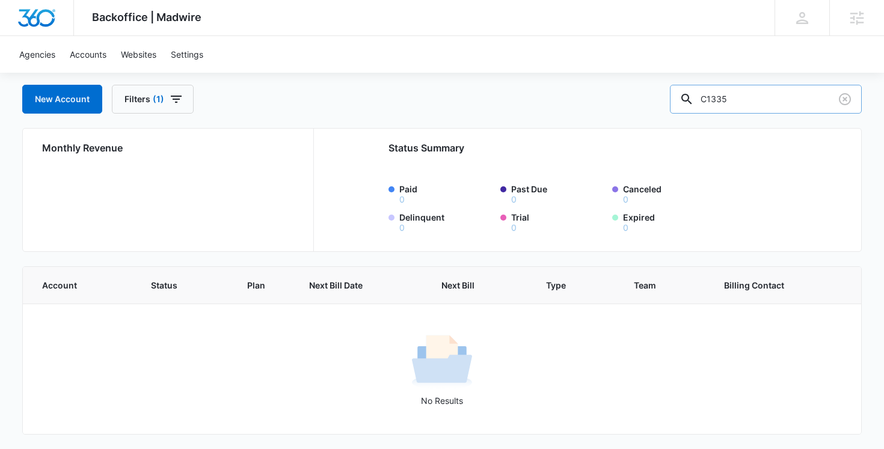
click at [790, 101] on input "C1335" at bounding box center [766, 99] width 192 height 29
click at [791, 93] on input "C1335" at bounding box center [766, 99] width 192 height 29
type input "m335820"
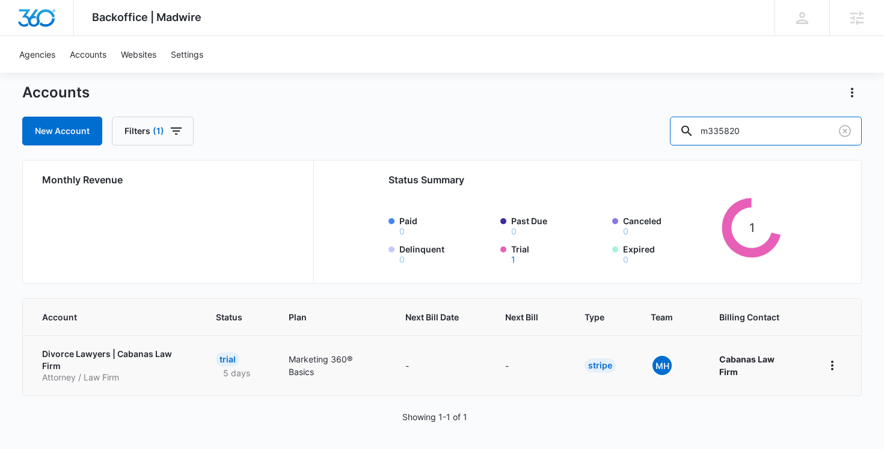
scroll to position [31, 0]
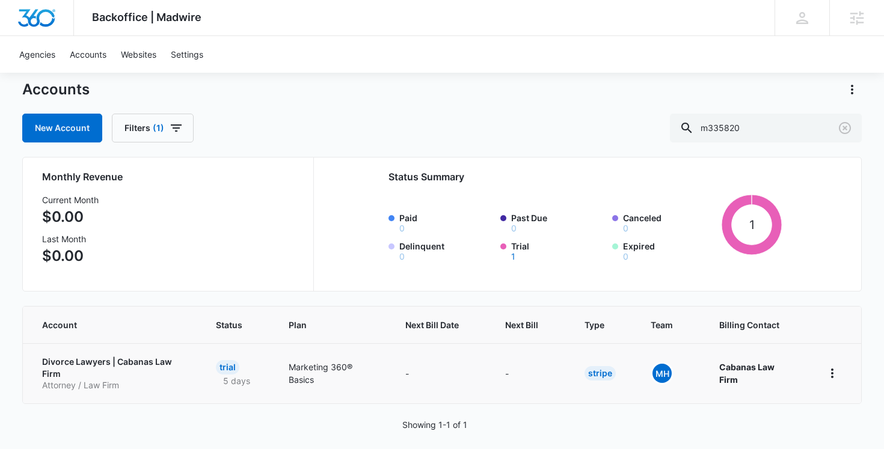
click at [134, 363] on p "Divorce Lawyers | Cabanas Law Firm" at bounding box center [114, 367] width 145 height 23
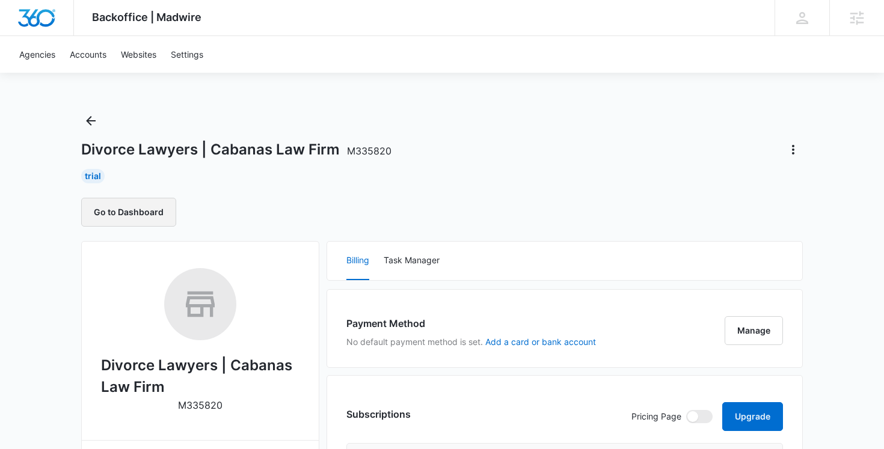
click at [135, 217] on button "Go to Dashboard" at bounding box center [128, 212] width 95 height 29
click at [86, 129] on button "Back" at bounding box center [90, 120] width 19 height 19
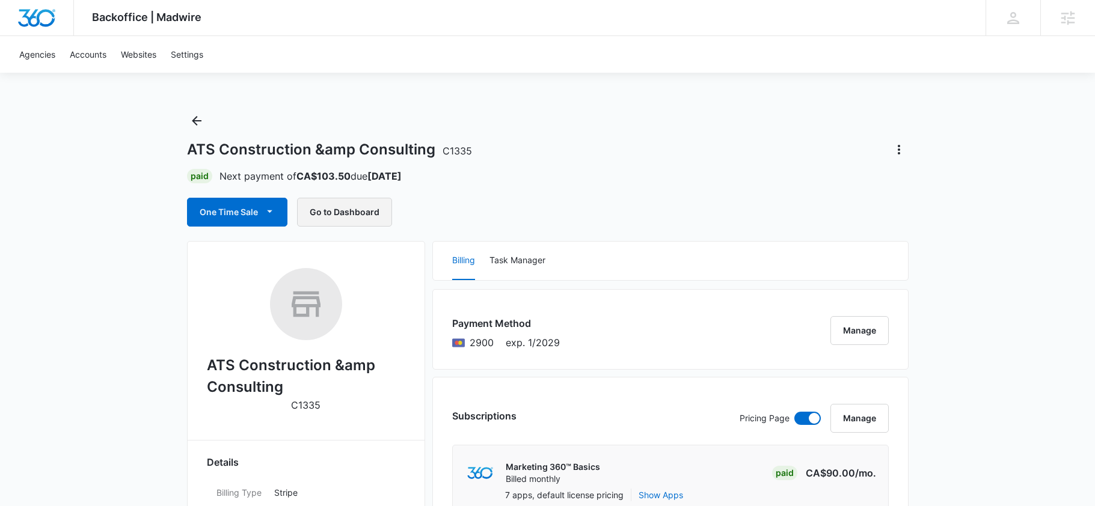
click at [360, 213] on button "Go to Dashboard" at bounding box center [344, 212] width 95 height 29
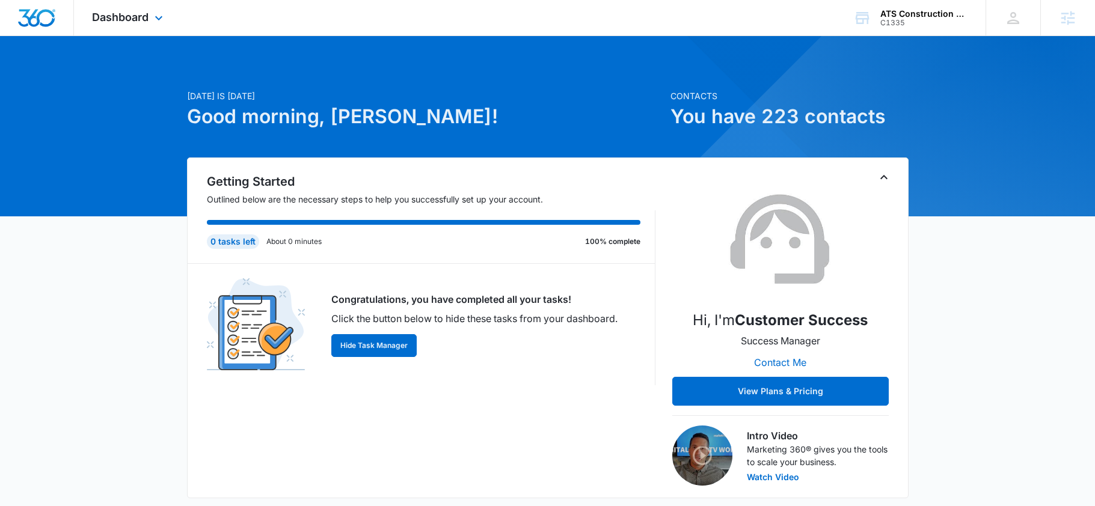
click at [150, 17] on div "Dashboard Apps Reputation Websites Forms CRM Email Social Shop Payments Content…" at bounding box center [129, 17] width 110 height 35
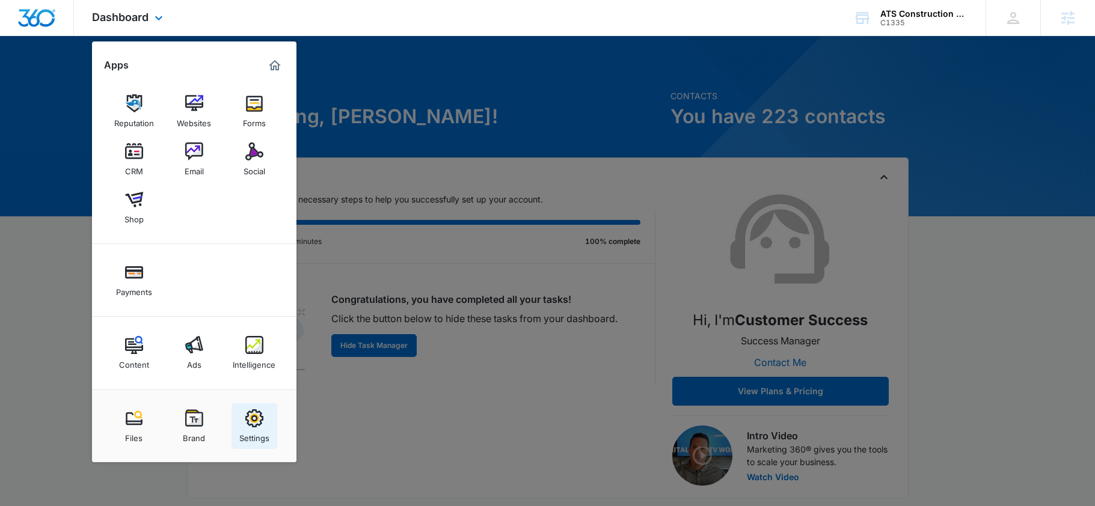
click at [254, 414] on img at bounding box center [254, 419] width 18 height 18
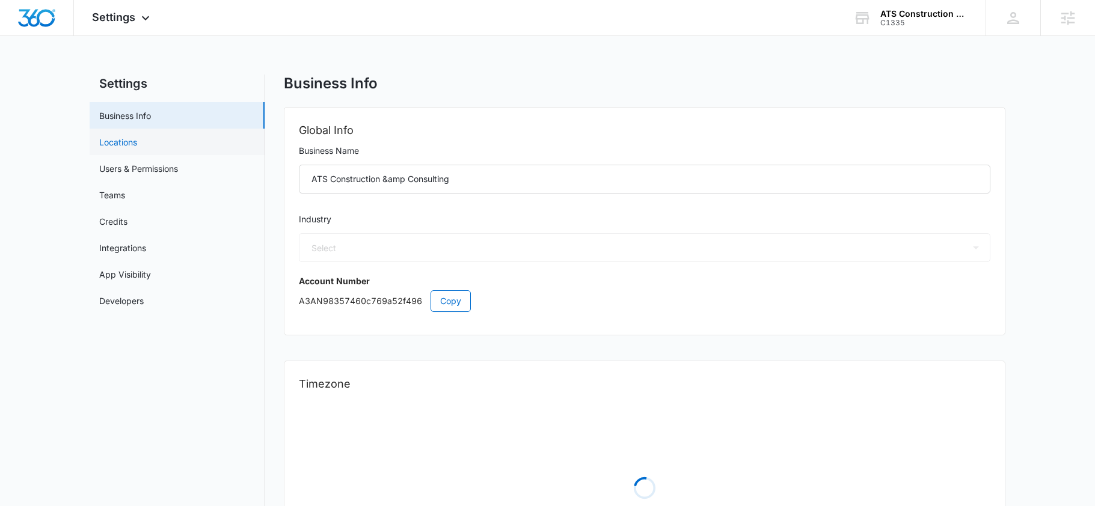
select select "4"
select select "CA"
select select "America/Moncton"
click at [126, 168] on link "Users & Permissions" at bounding box center [138, 168] width 79 height 13
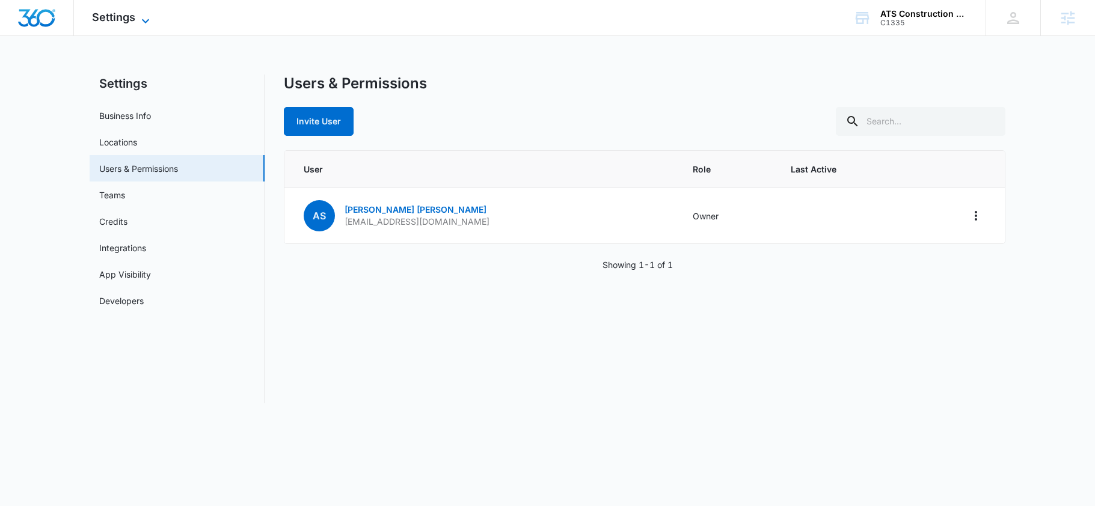
click at [141, 17] on icon at bounding box center [145, 21] width 14 height 14
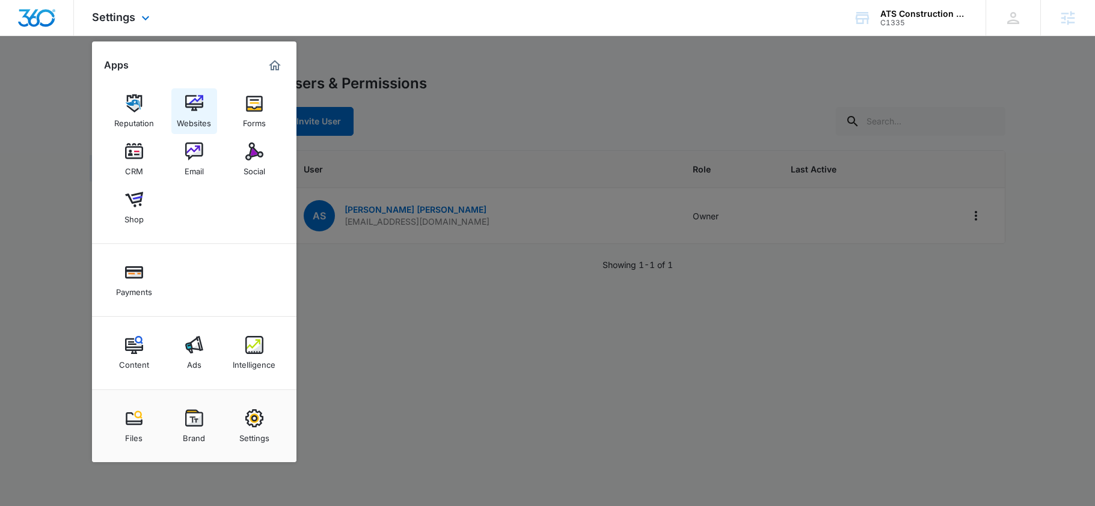
click at [200, 114] on div "Websites" at bounding box center [194, 120] width 34 height 16
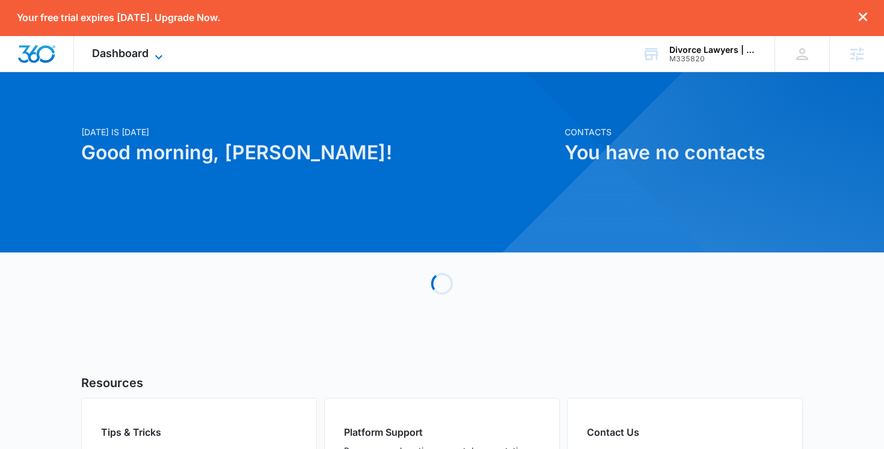
click at [132, 55] on span "Dashboard" at bounding box center [120, 53] width 57 height 13
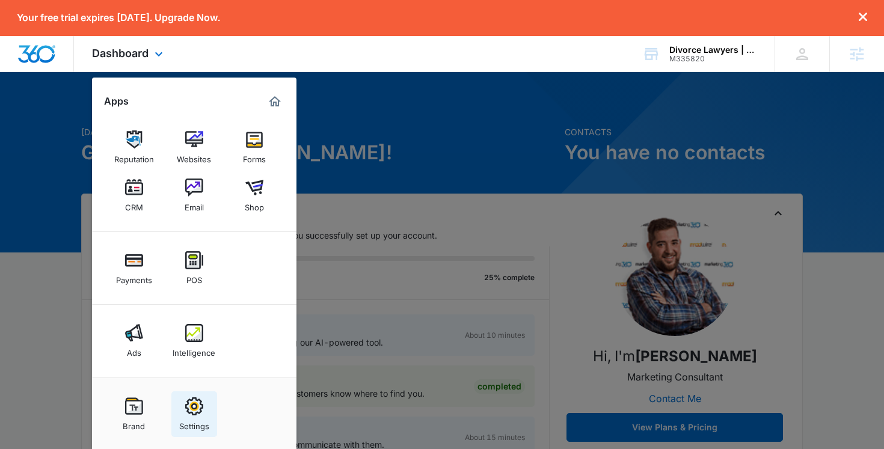
click at [193, 408] on img at bounding box center [194, 407] width 18 height 18
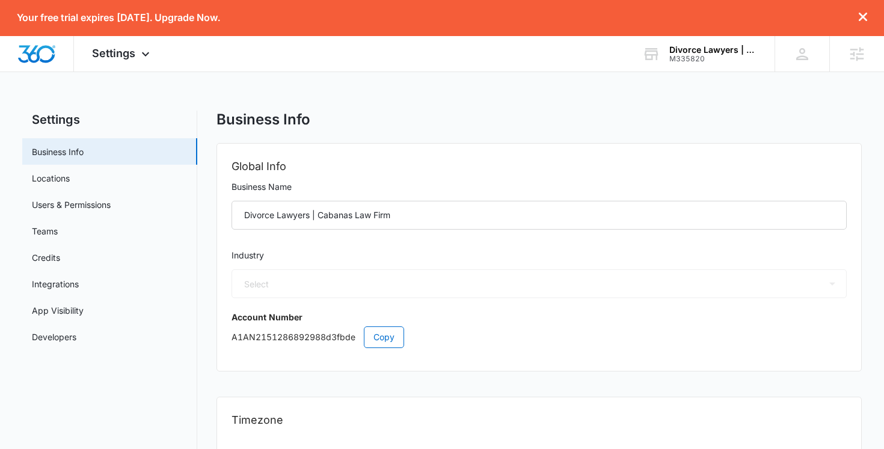
select select "30"
select select "US"
select select "America/New_York"
click at [153, 27] on div "Your free trial expires [DATE]. Upgrade Now." at bounding box center [442, 18] width 884 height 36
click at [132, 49] on span "Settings" at bounding box center [113, 53] width 43 height 13
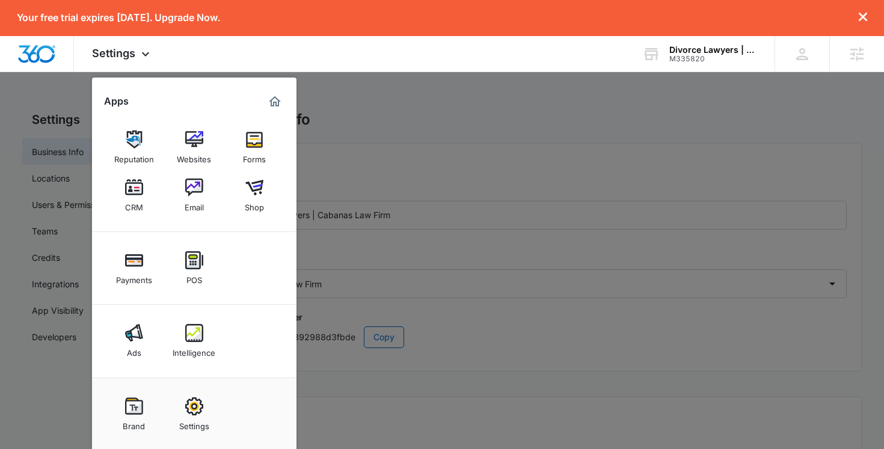
click at [90, 93] on div at bounding box center [442, 224] width 884 height 449
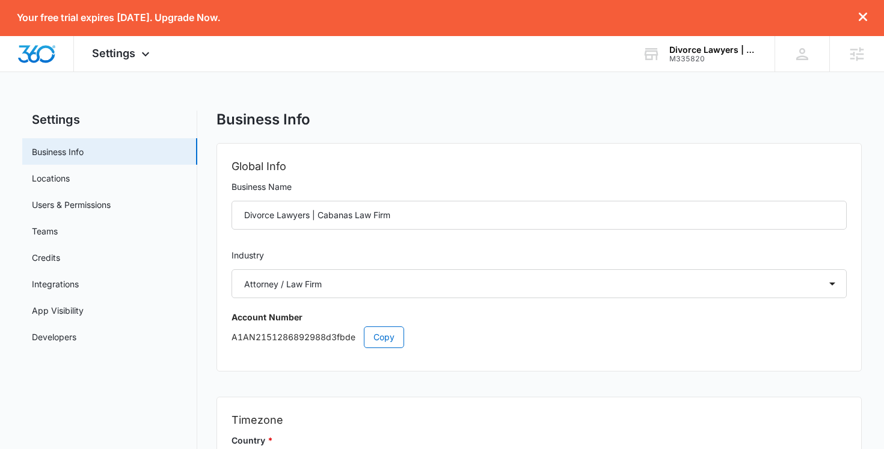
click at [149, 26] on div "Your free trial expires [DATE]. Upgrade Now." at bounding box center [442, 18] width 884 height 36
click at [138, 48] on div "Settings Apps Reputation Websites Forms CRM Email Shop Payments POS Ads Intelli…" at bounding box center [122, 53] width 97 height 35
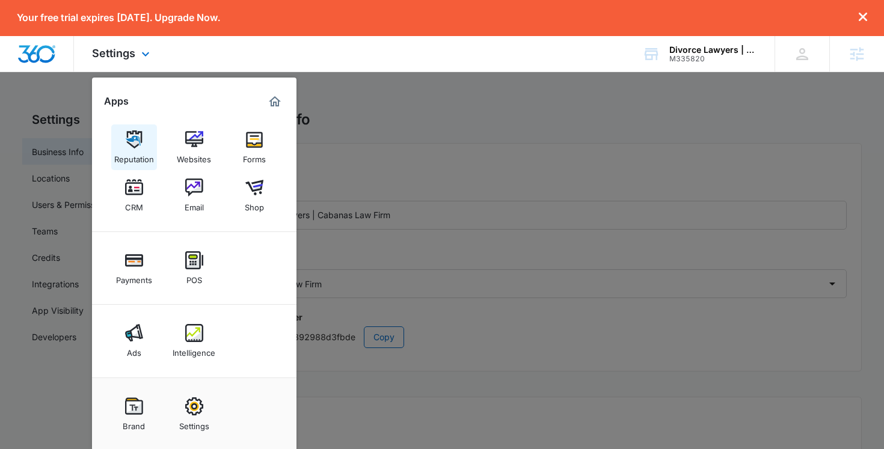
click at [134, 148] on img at bounding box center [134, 140] width 18 height 18
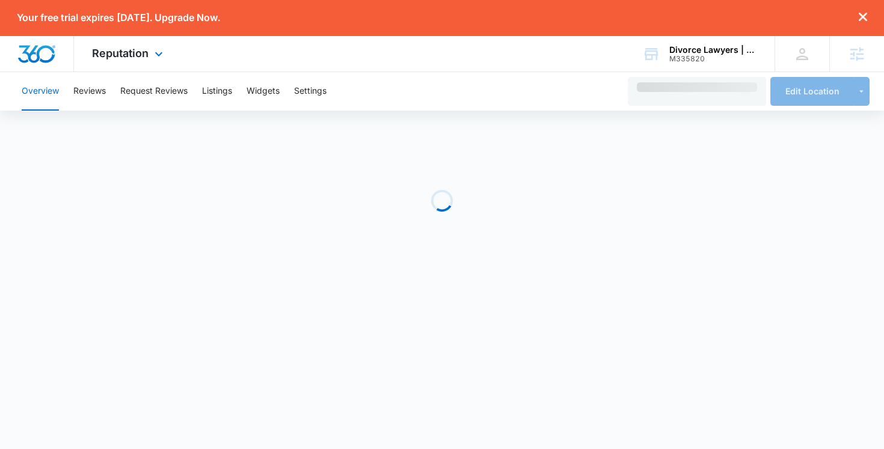
click at [134, 60] on div "Reputation Apps Reputation Websites Forms CRM Email Shop Payments POS Ads Intel…" at bounding box center [129, 53] width 110 height 35
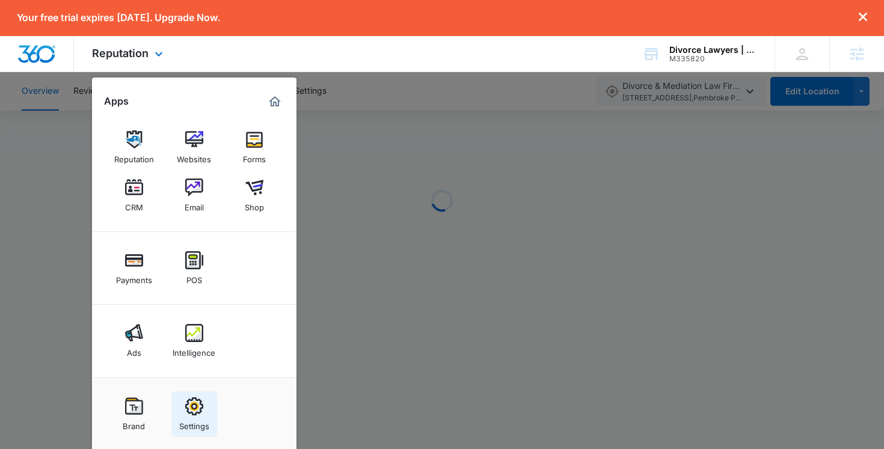
click at [197, 404] on img at bounding box center [194, 407] width 18 height 18
select select "30"
select select "US"
select select "America/New_York"
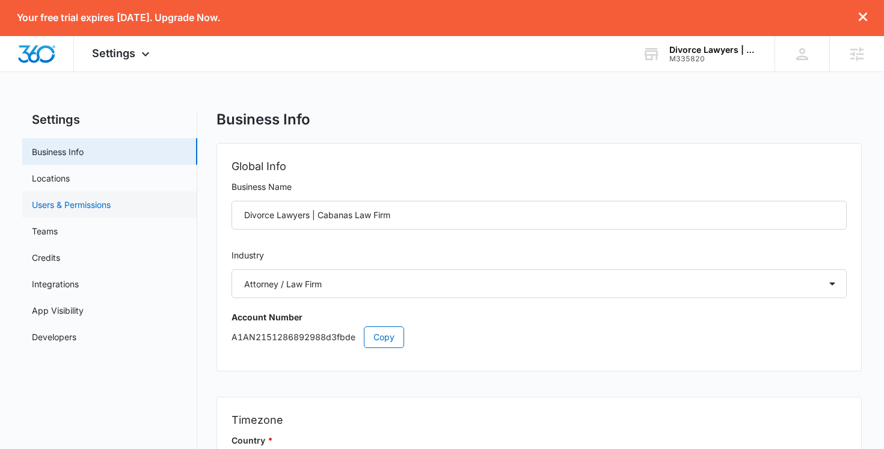
click at [81, 205] on link "Users & Permissions" at bounding box center [71, 204] width 79 height 13
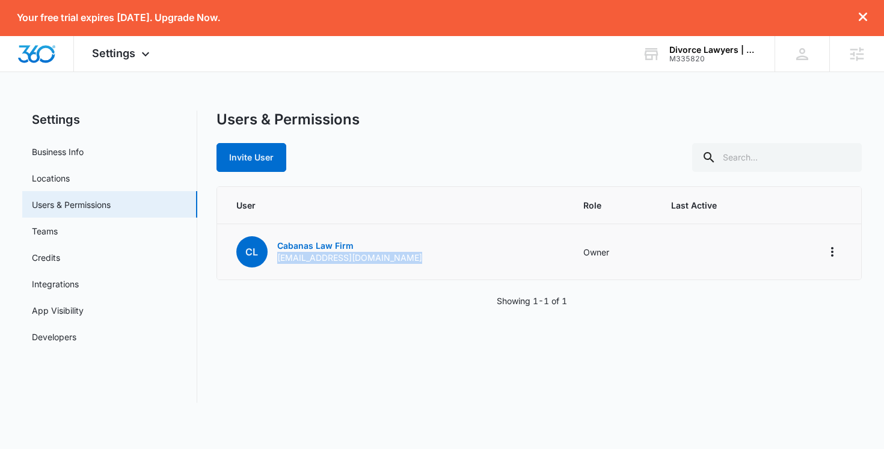
drag, startPoint x: 412, startPoint y: 260, endPoint x: 277, endPoint y: 260, distance: 134.7
click at [277, 260] on td "[PERSON_NAME] Law Firm [EMAIL_ADDRESS][DOMAIN_NAME]" at bounding box center [393, 252] width 352 height 56
copy p "[EMAIL_ADDRESS][DOMAIN_NAME]"
click at [236, 340] on div "Users & Permissions Invite User User Role Last Active [PERSON_NAME] Law Firm [E…" at bounding box center [540, 257] width 646 height 292
click at [271, 316] on div "Users & Permissions Invite User User Role Last Active [PERSON_NAME] Law Firm [E…" at bounding box center [540, 257] width 646 height 292
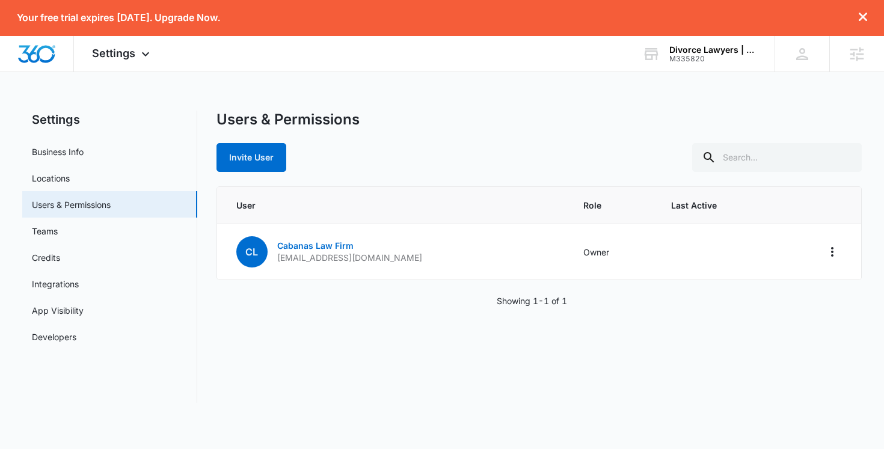
click at [395, 159] on div "Invite User" at bounding box center [540, 157] width 646 height 29
